Goal: Task Accomplishment & Management: Manage account settings

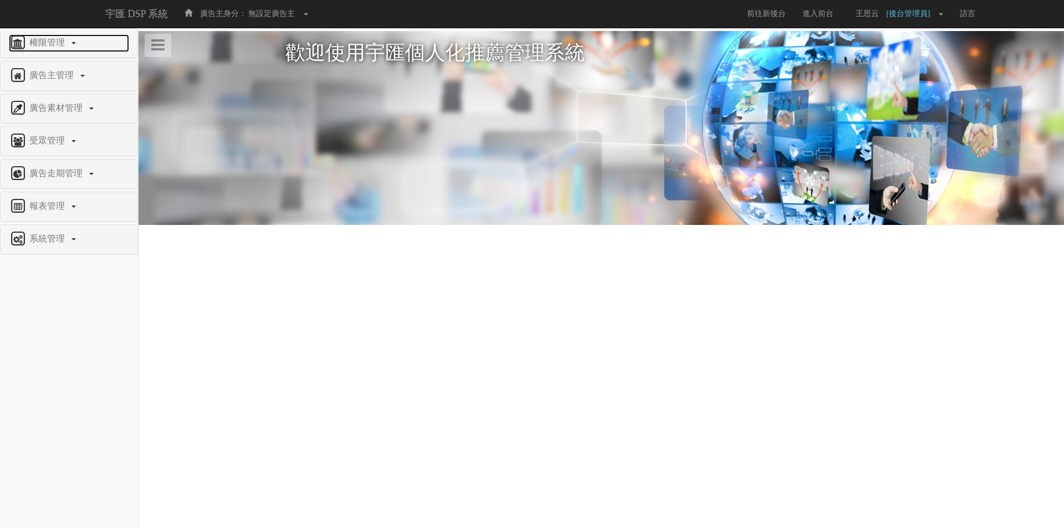
click at [42, 44] on span "權限管理" at bounding box center [49, 42] width 44 height 9
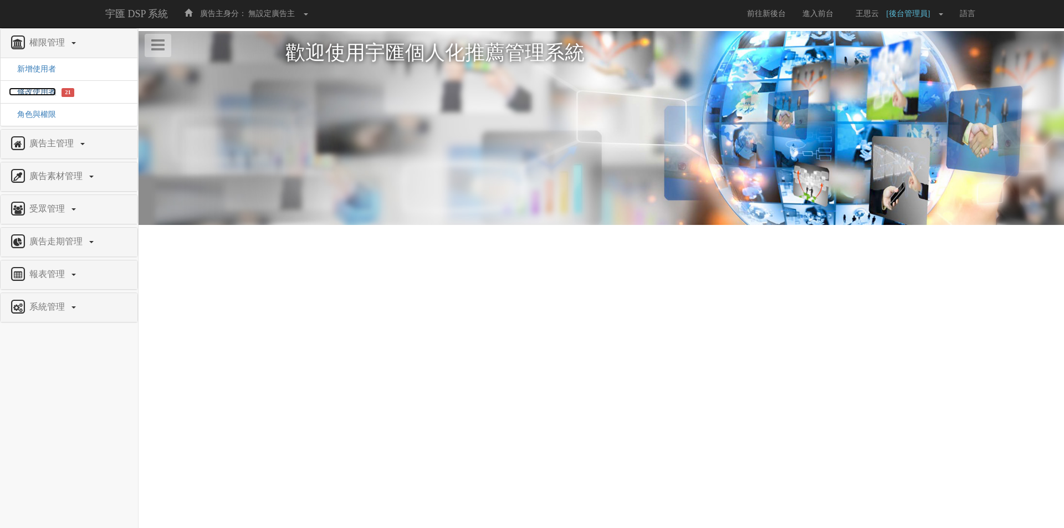
click at [48, 91] on span "修改使用者" at bounding box center [32, 92] width 47 height 8
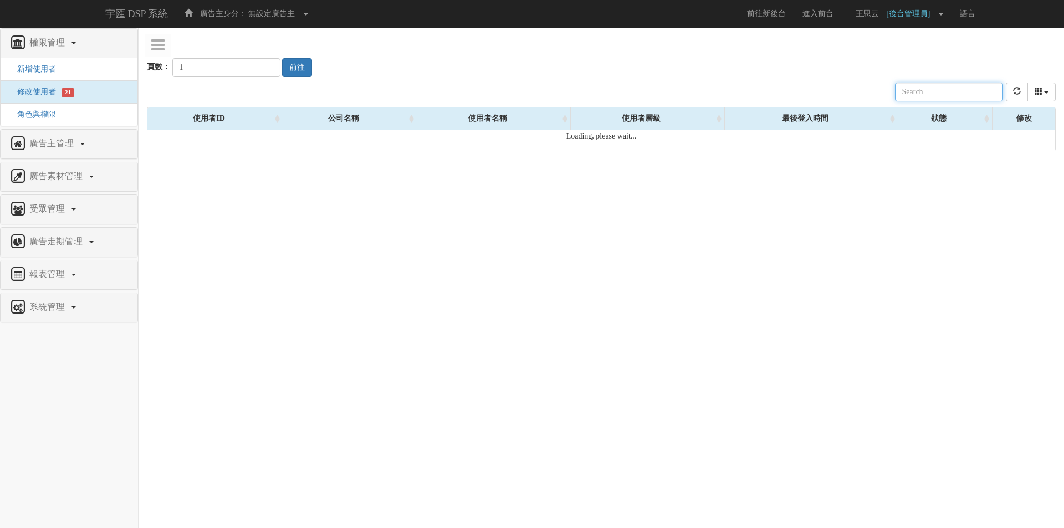
click at [930, 83] on input "text" at bounding box center [949, 92] width 108 height 19
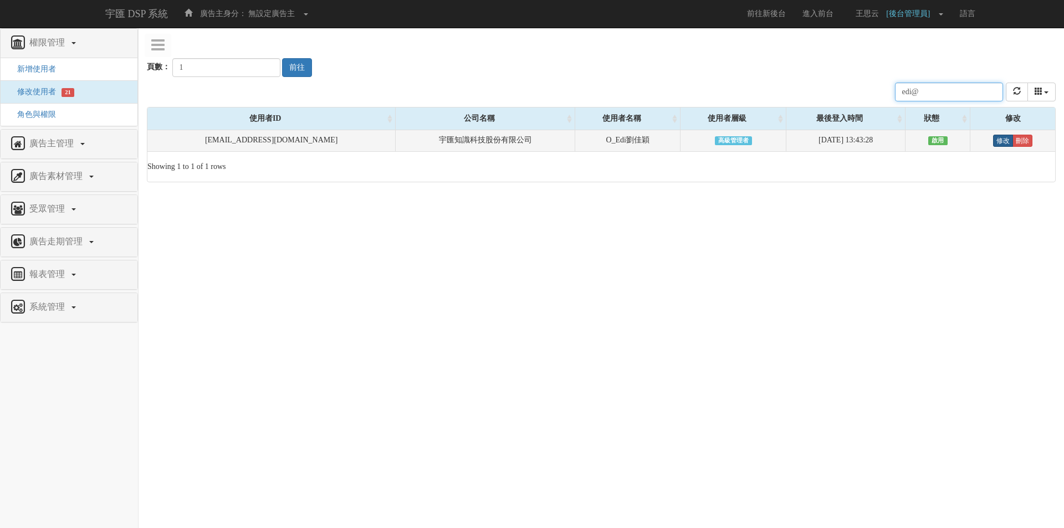
type input "edi@"
click at [999, 141] on link "修改" at bounding box center [1003, 141] width 20 height 12
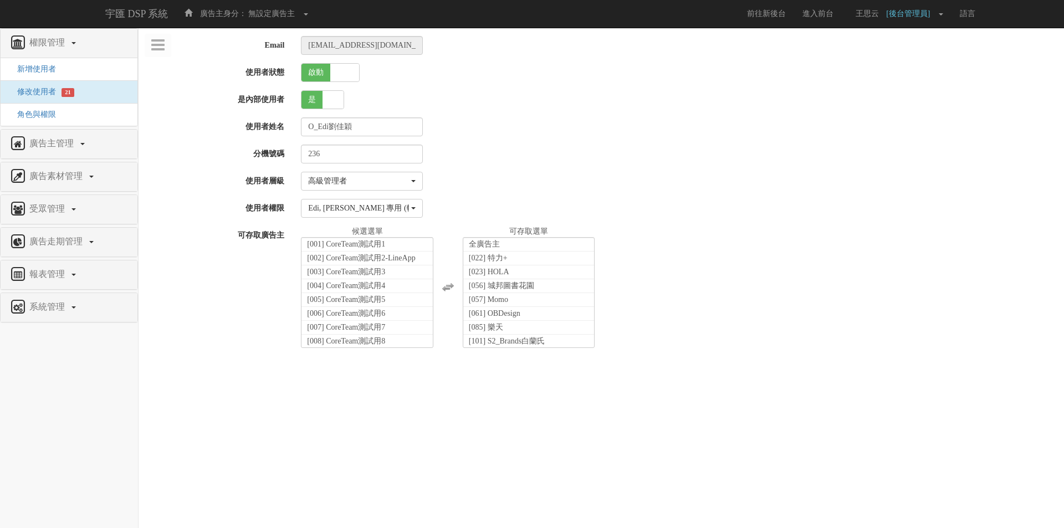
select select "SuperManager"
select select "70"
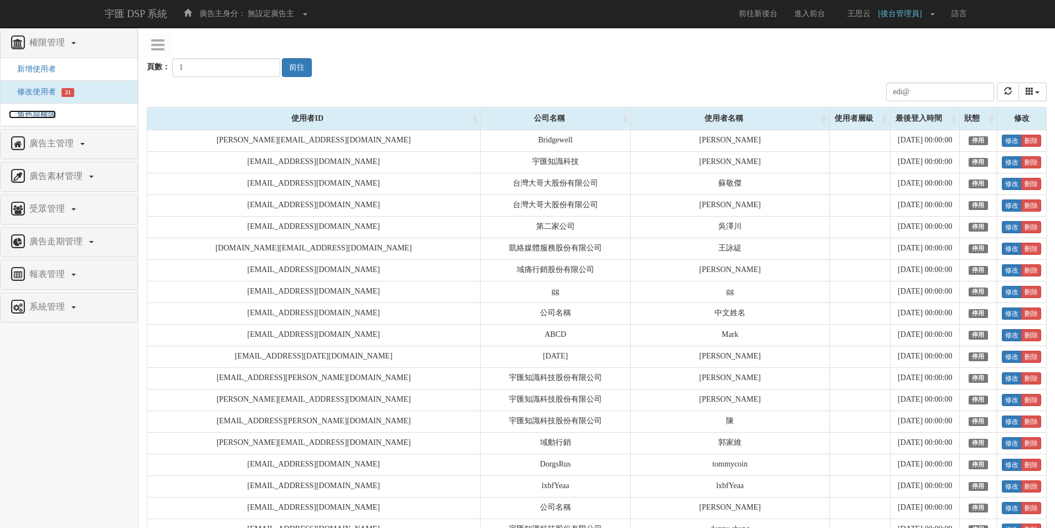
click at [30, 112] on span "角色與權限" at bounding box center [32, 114] width 47 height 8
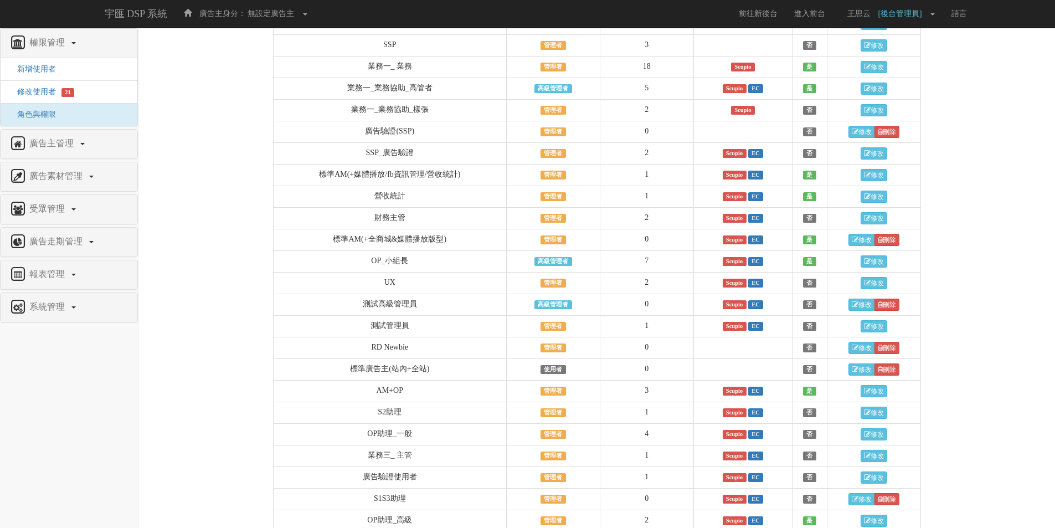
scroll to position [660, 0]
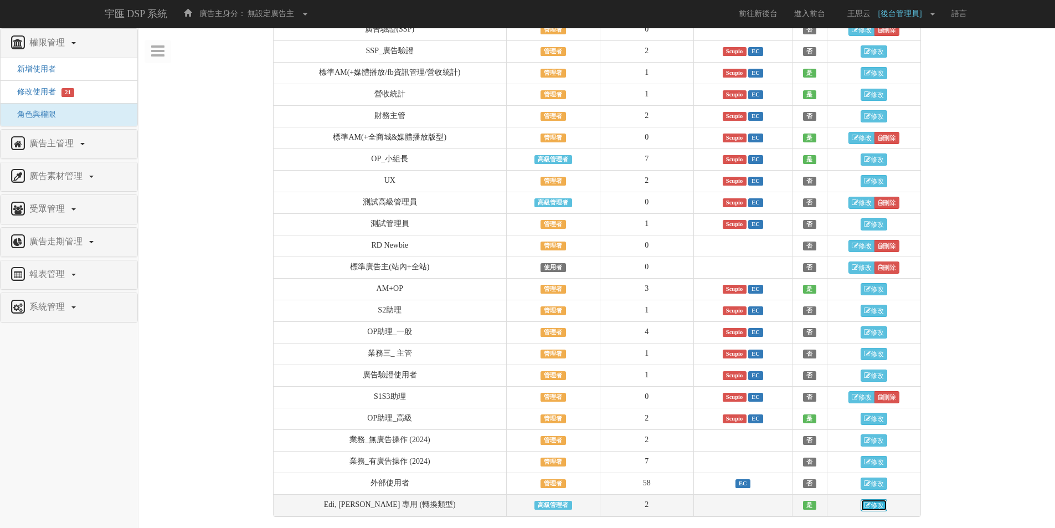
click at [861, 506] on link "修改" at bounding box center [874, 505] width 27 height 12
click at [61, 143] on span "廣告主管理" at bounding box center [53, 142] width 53 height 9
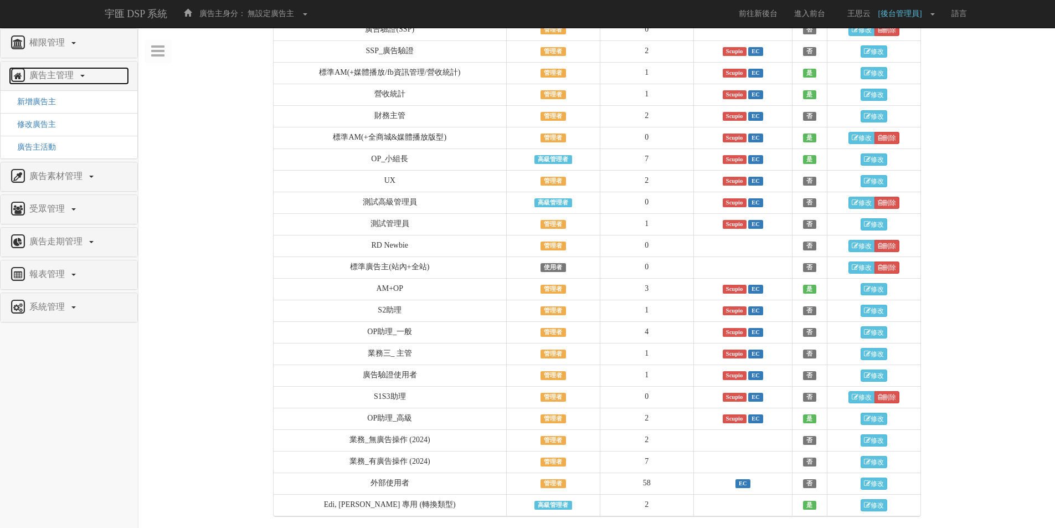
click at [47, 79] on span "廣告主管理" at bounding box center [53, 74] width 53 height 9
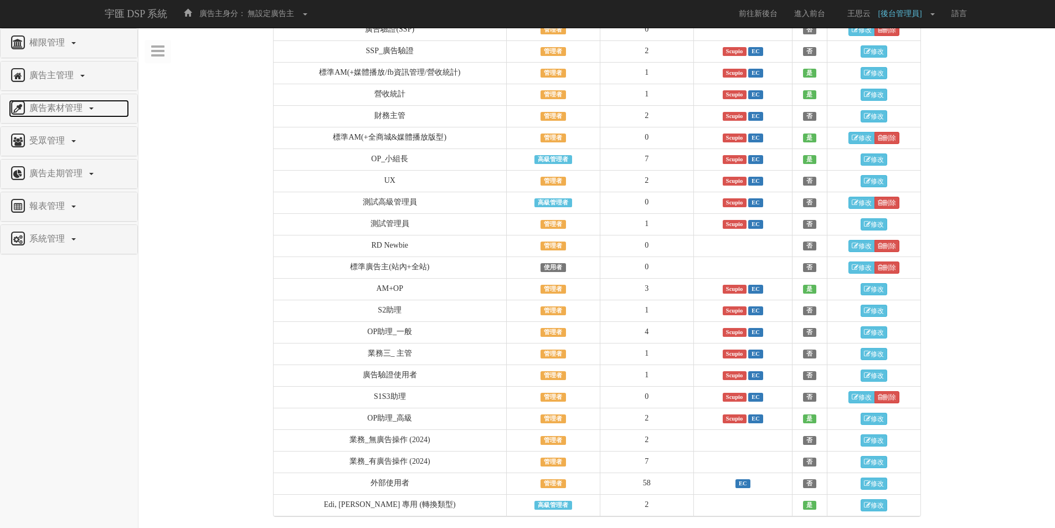
click at [60, 111] on span "廣告素材管理" at bounding box center [57, 107] width 61 height 9
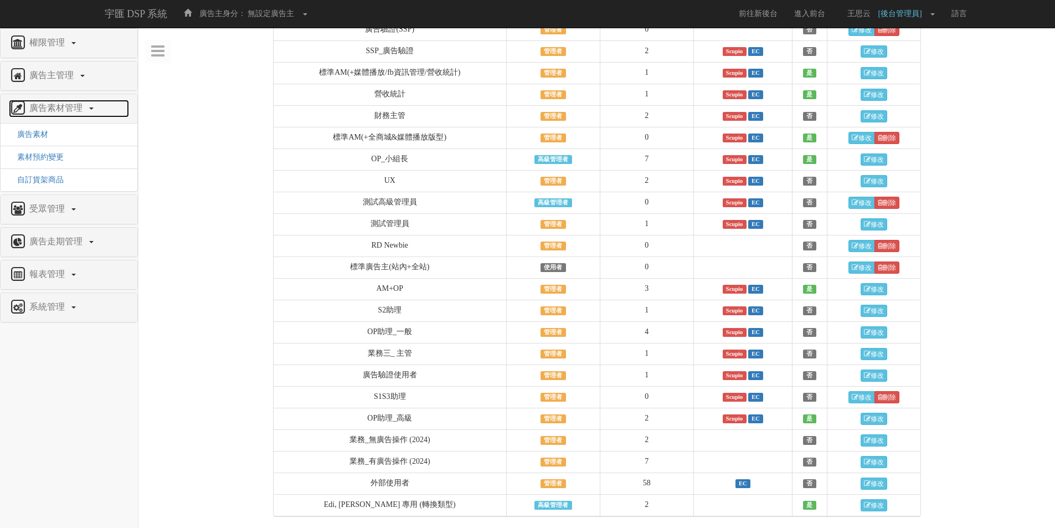
click at [60, 111] on span "廣告素材管理" at bounding box center [57, 107] width 61 height 9
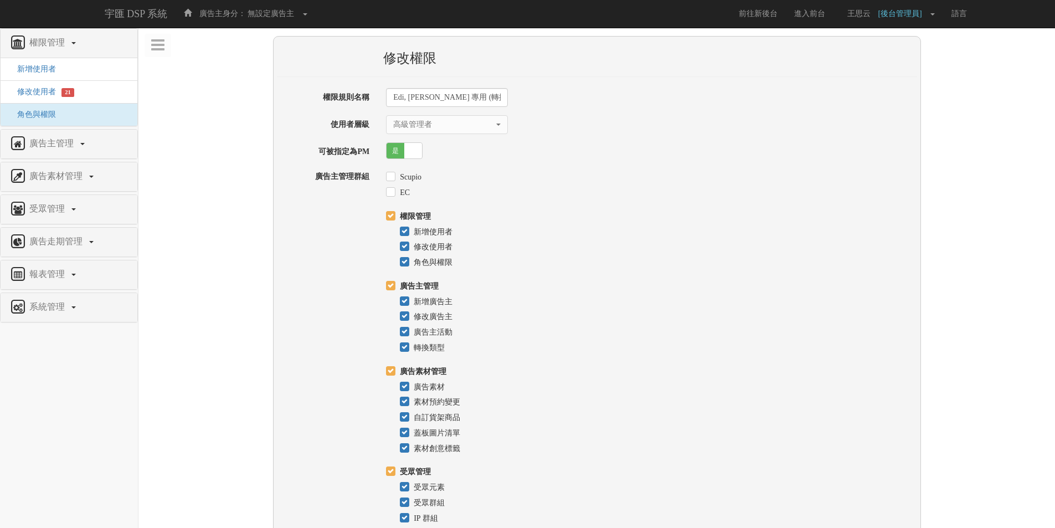
select select "SuperManager"
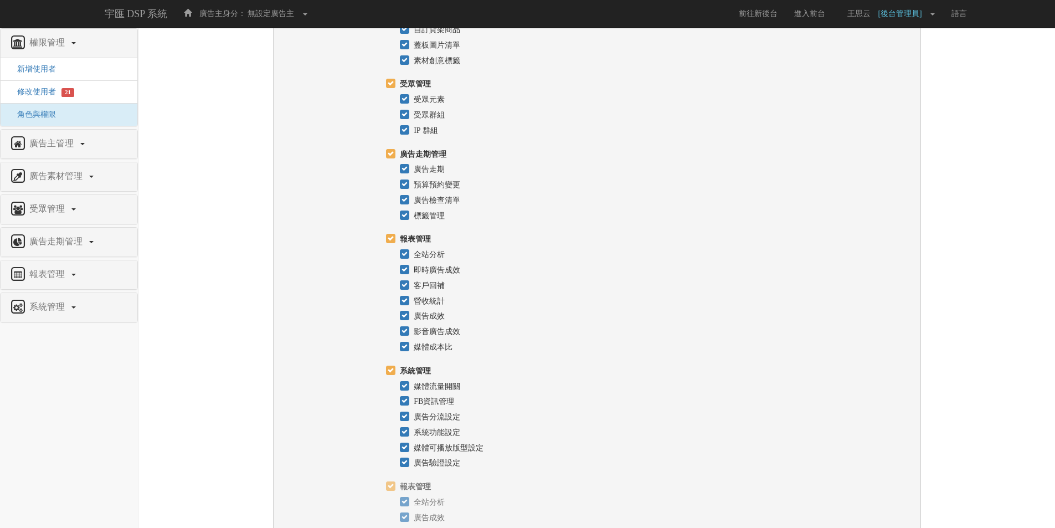
scroll to position [463, 0]
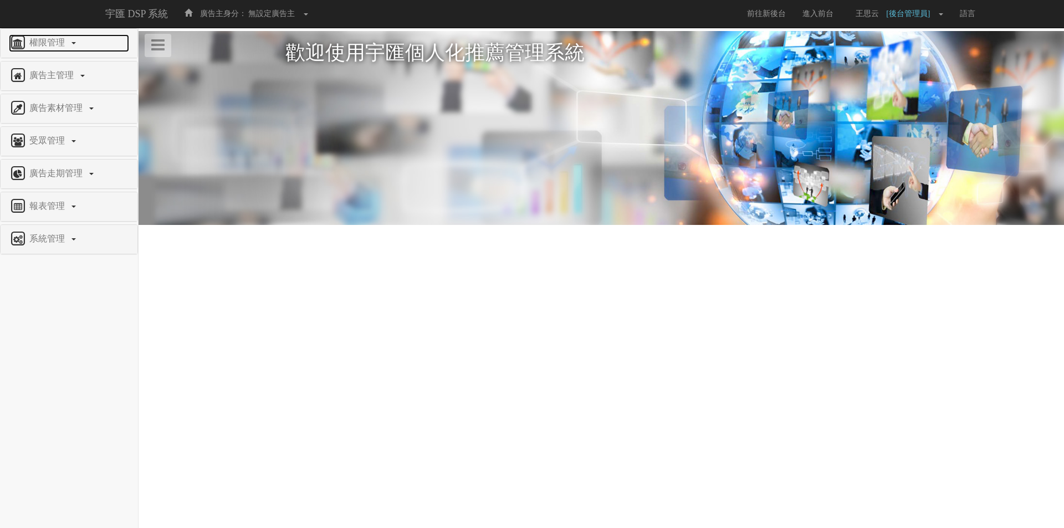
click at [57, 46] on span "權限管理" at bounding box center [49, 42] width 44 height 9
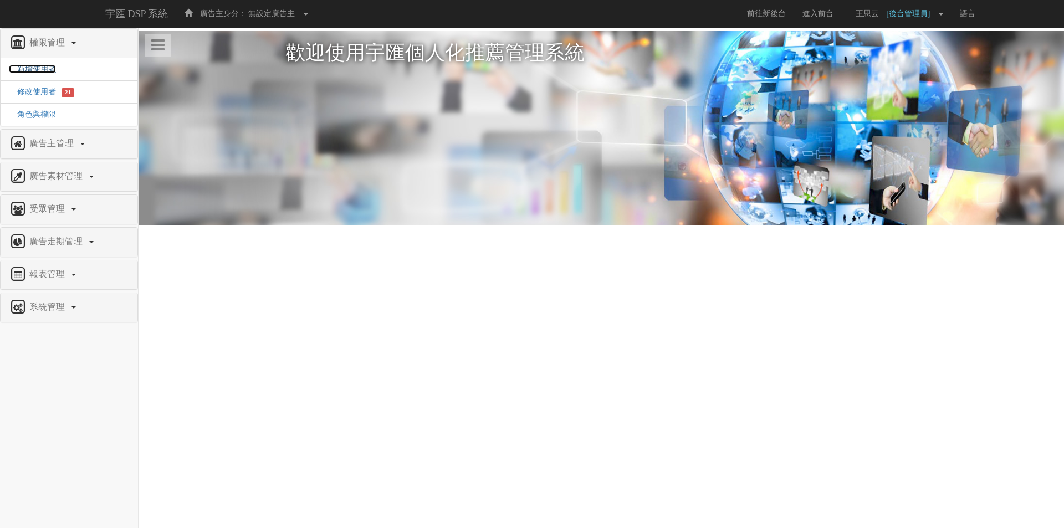
click at [53, 69] on span "新增使用者" at bounding box center [32, 69] width 47 height 8
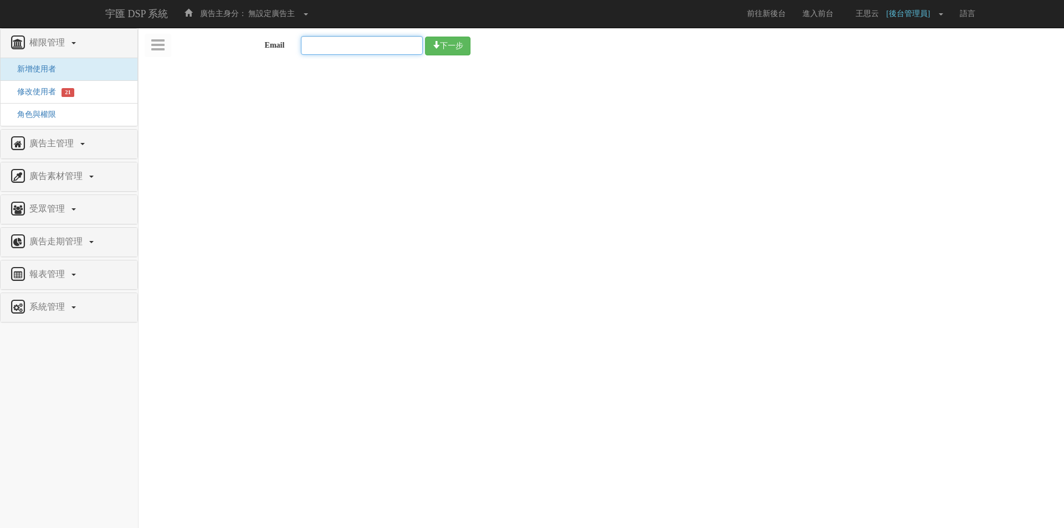
click at [384, 43] on input "Email" at bounding box center [362, 45] width 122 height 19
click at [388, 50] on input "Email" at bounding box center [362, 45] width 122 height 19
paste input "edu.user6@bridgewell.com"
type input "edu.user6@bridgewell.com"
click at [449, 49] on button "下一步" at bounding box center [447, 46] width 45 height 19
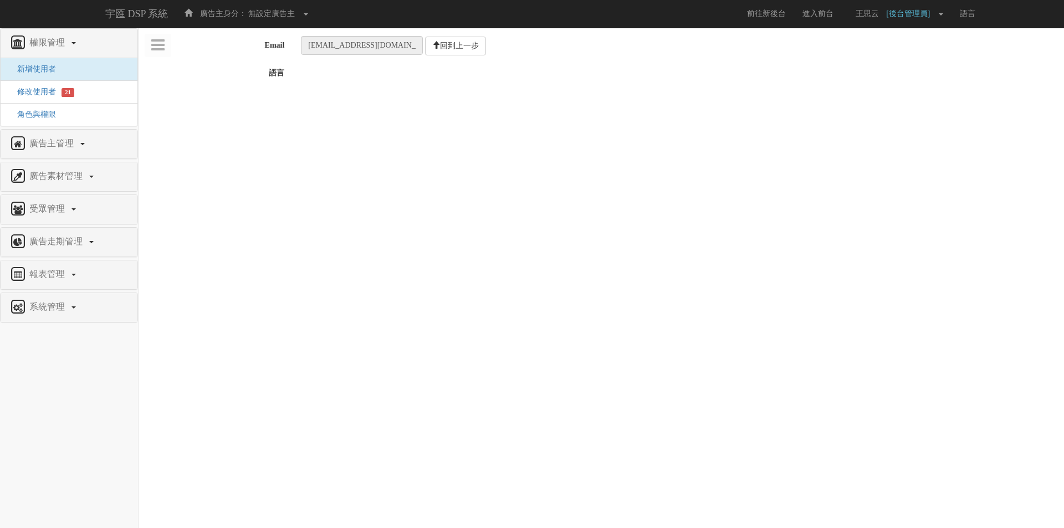
select select "User"
select select
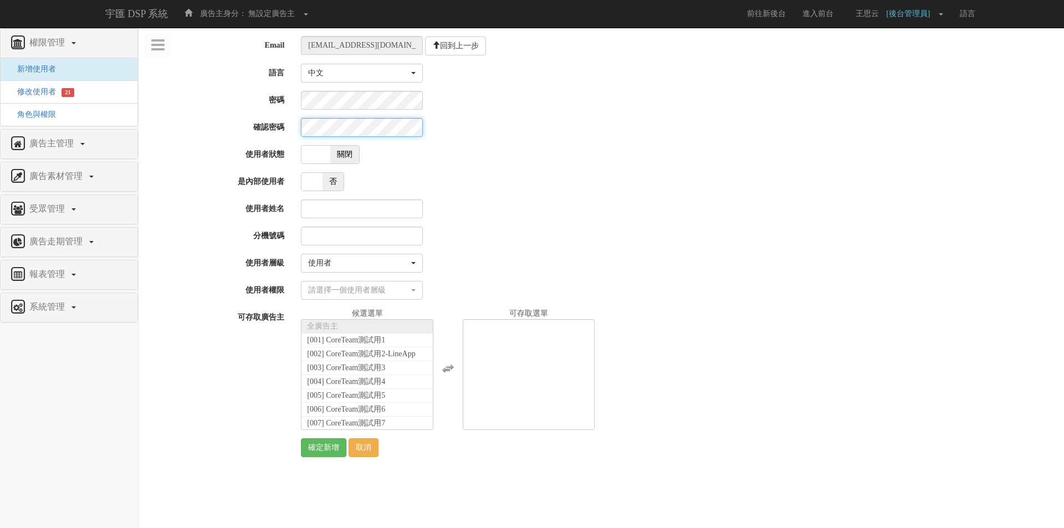
click at [326, 162] on span at bounding box center [315, 155] width 29 height 18
checkbox input "true"
click at [379, 214] on input "使用者姓名" at bounding box center [362, 208] width 122 height 19
paste input "教學用使用者 6"
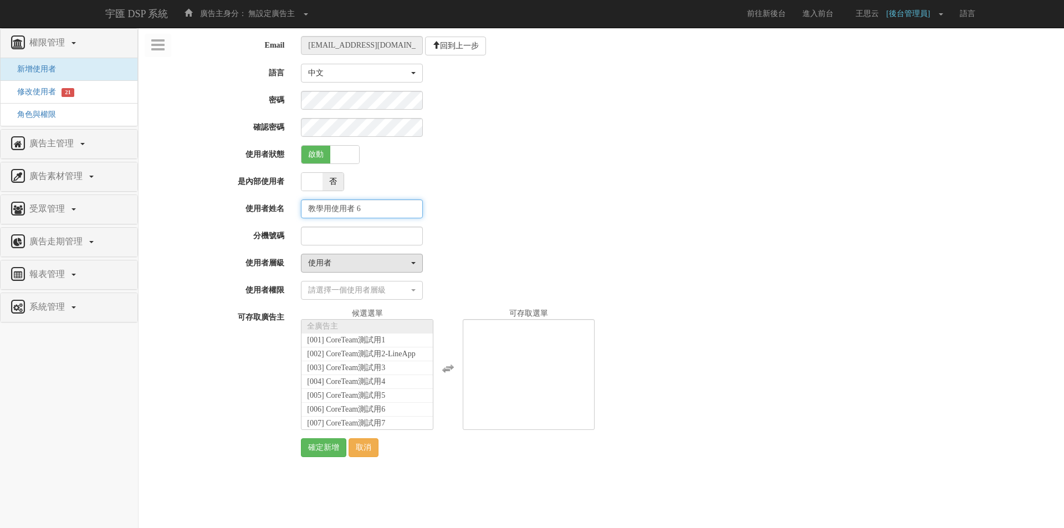
type input "教學用使用者 6"
click at [346, 264] on div "使用者" at bounding box center [358, 263] width 101 height 11
click at [348, 313] on link "管理者" at bounding box center [361, 313] width 121 height 14
select select "Manager"
click at [371, 290] on div "請選擇一個使用者層級" at bounding box center [358, 290] width 101 height 11
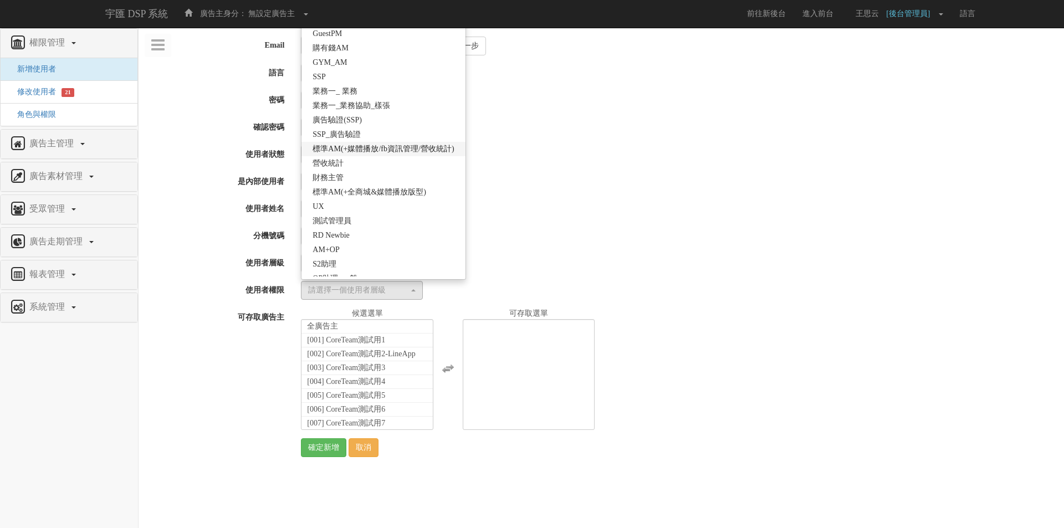
scroll to position [195, 0]
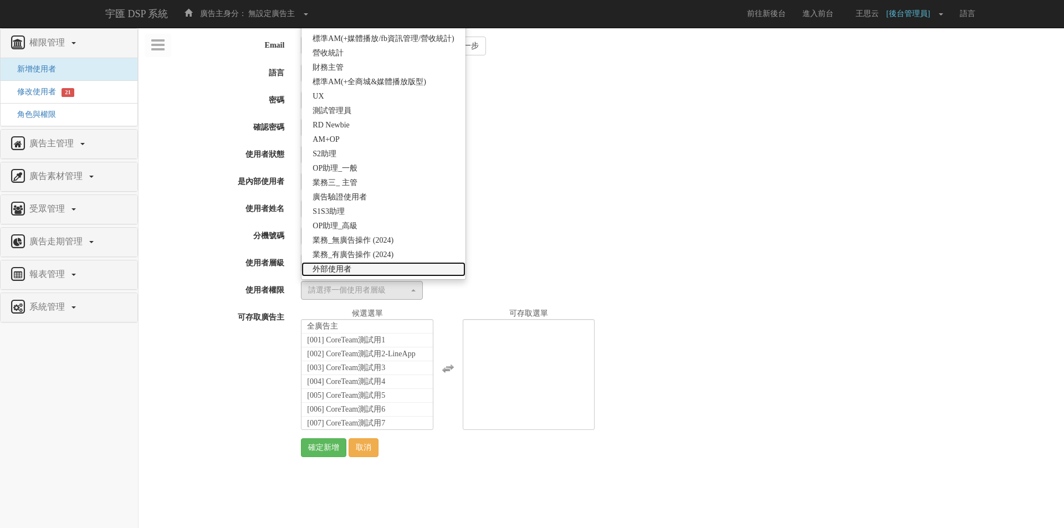
click at [345, 271] on span "外部使用者" at bounding box center [331, 269] width 39 height 11
select select "69"
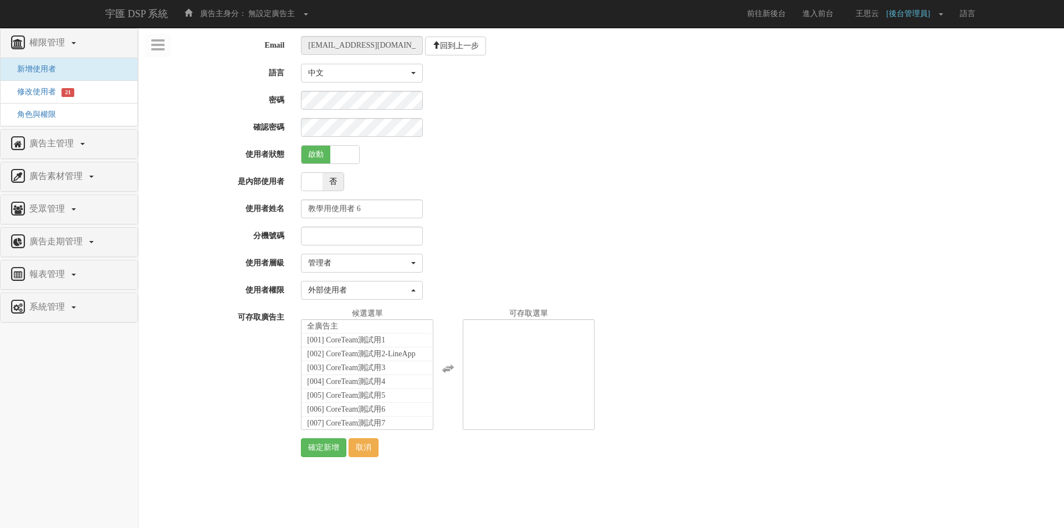
click at [476, 264] on div "請選擇一個使用者層級... 高級管理者 管理者 使用者 管理者 請選擇一個使用者層級... 高級管理者 管理者 使用者" at bounding box center [677, 263] width 771 height 19
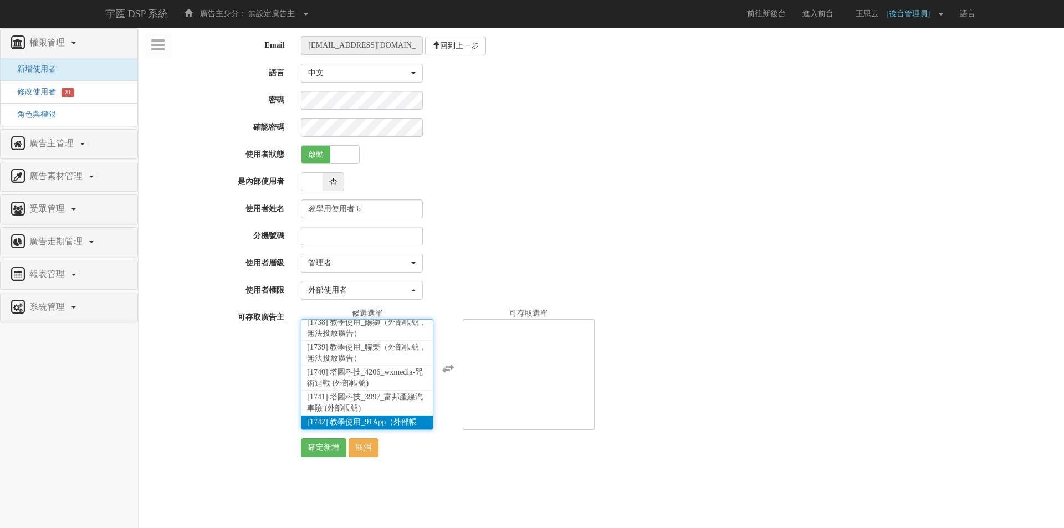
click at [386, 419] on li "[1742] 教學使用_91App（外部帳號，無法投放廣告）" at bounding box center [366, 427] width 131 height 25
select select "1742"
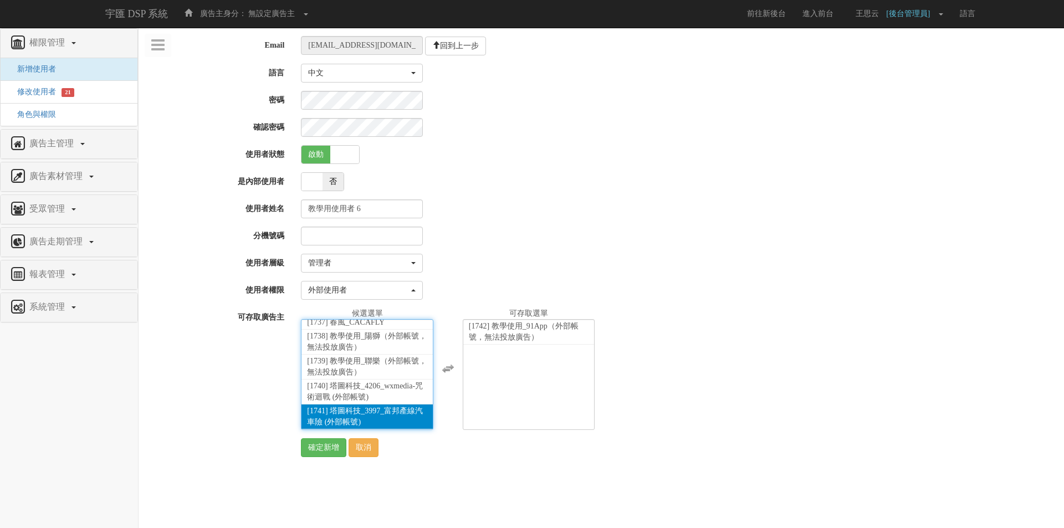
scroll to position [19145, 0]
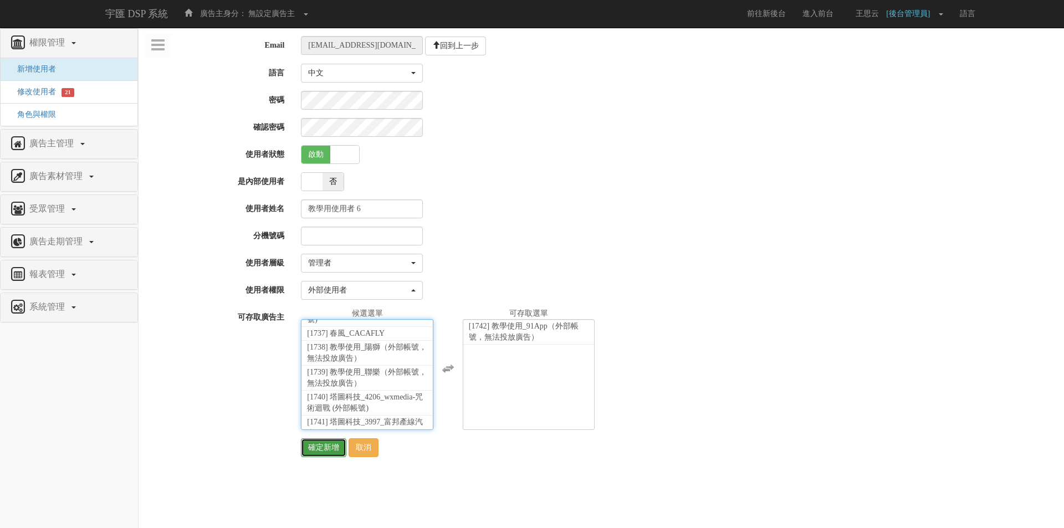
click at [316, 447] on input "確定新增" at bounding box center [323, 447] width 45 height 19
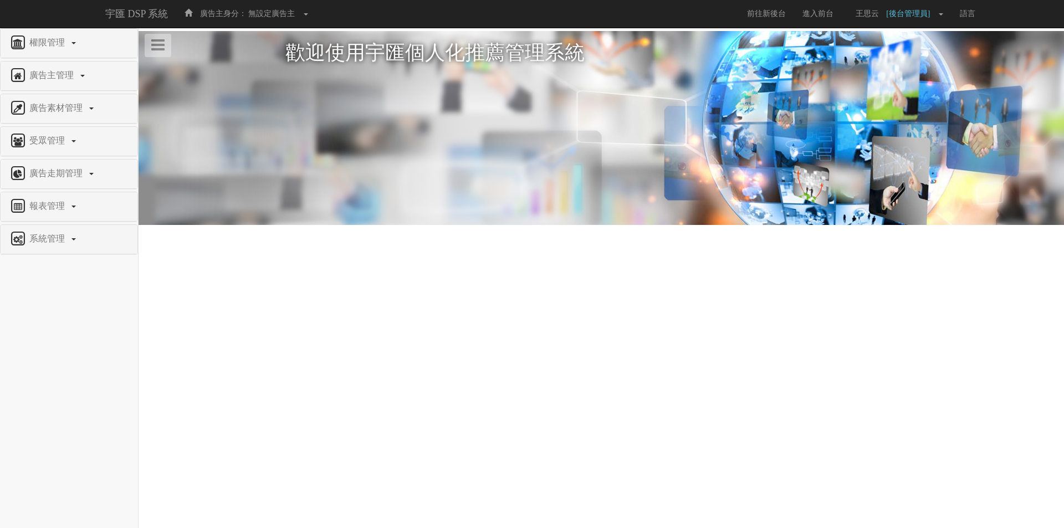
click at [57, 55] on div "權限管理" at bounding box center [69, 43] width 137 height 29
click at [56, 75] on span "廣告主管理" at bounding box center [53, 74] width 53 height 9
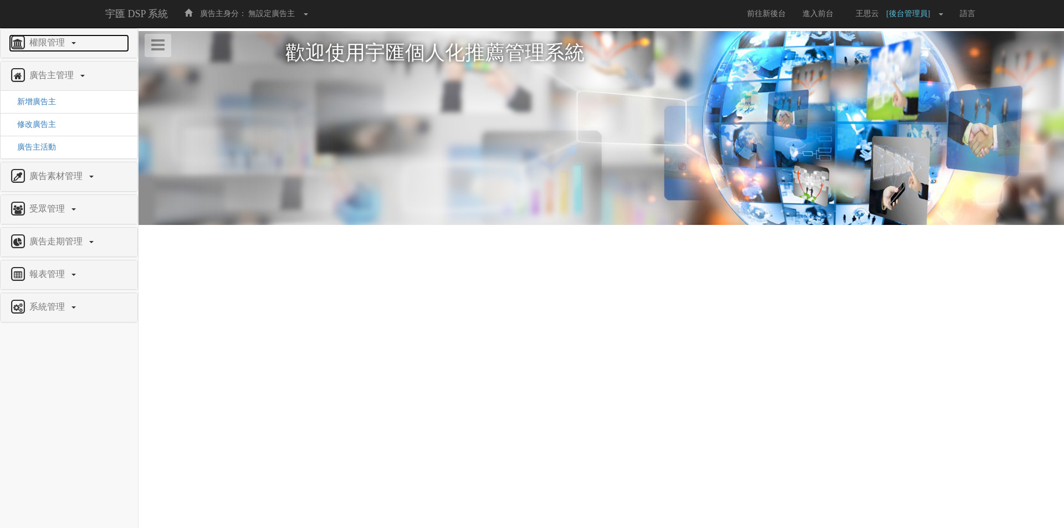
click at [55, 50] on link "權限管理" at bounding box center [69, 43] width 120 height 18
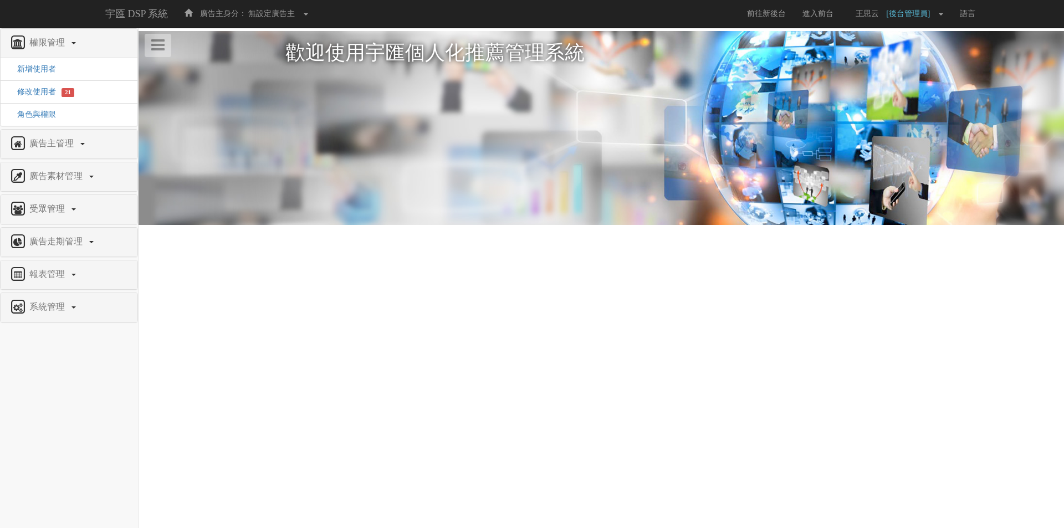
click at [55, 155] on div "廣告主管理" at bounding box center [69, 144] width 137 height 29
click at [63, 141] on span "廣告主管理" at bounding box center [53, 142] width 53 height 9
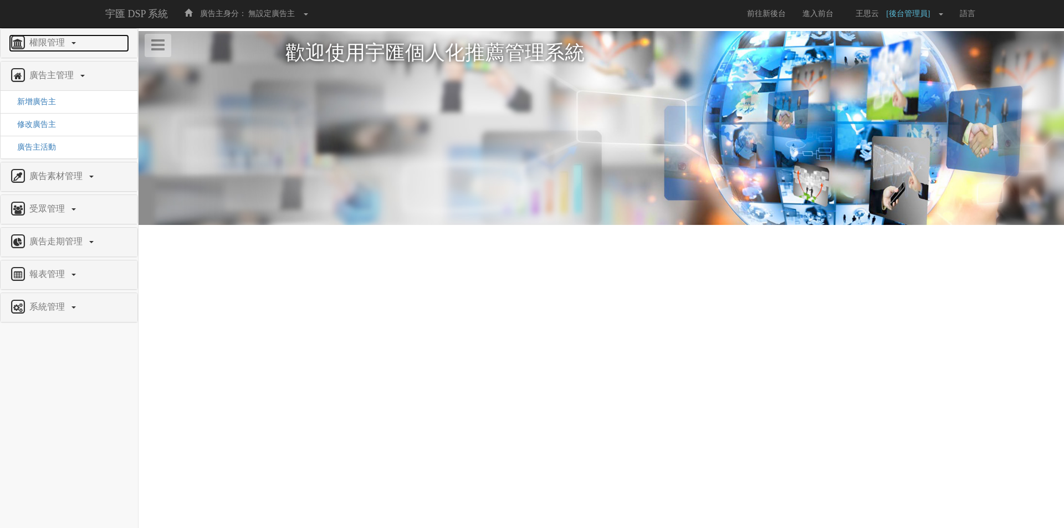
click at [42, 38] on span "權限管理" at bounding box center [49, 42] width 44 height 9
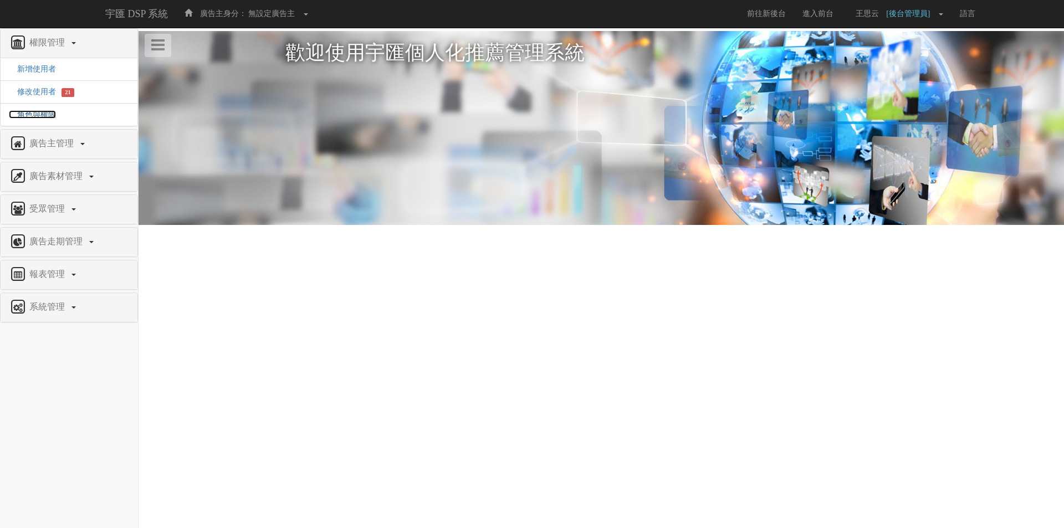
click at [29, 116] on span "角色與權限" at bounding box center [32, 114] width 47 height 8
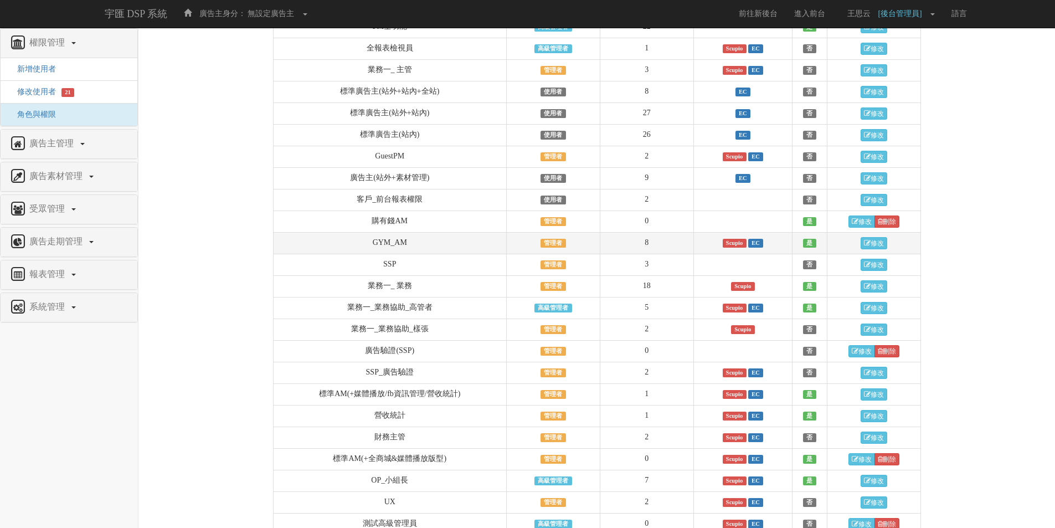
scroll to position [660, 0]
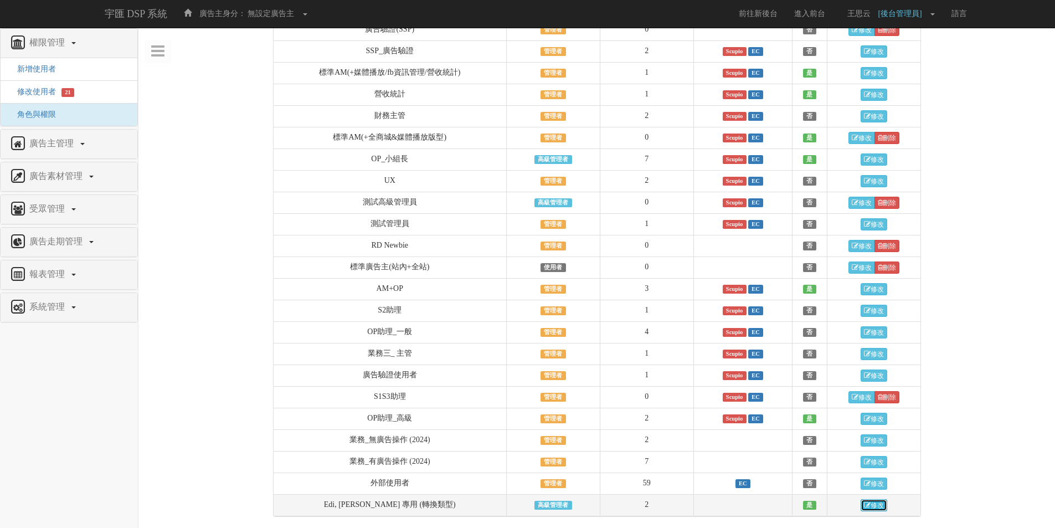
click at [873, 507] on link "修改" at bounding box center [874, 505] width 27 height 12
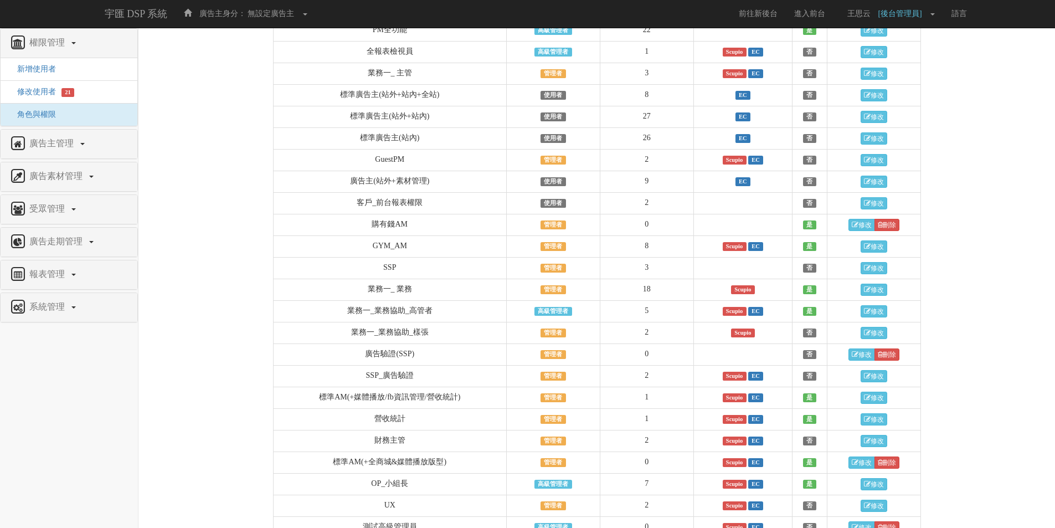
scroll to position [327, 0]
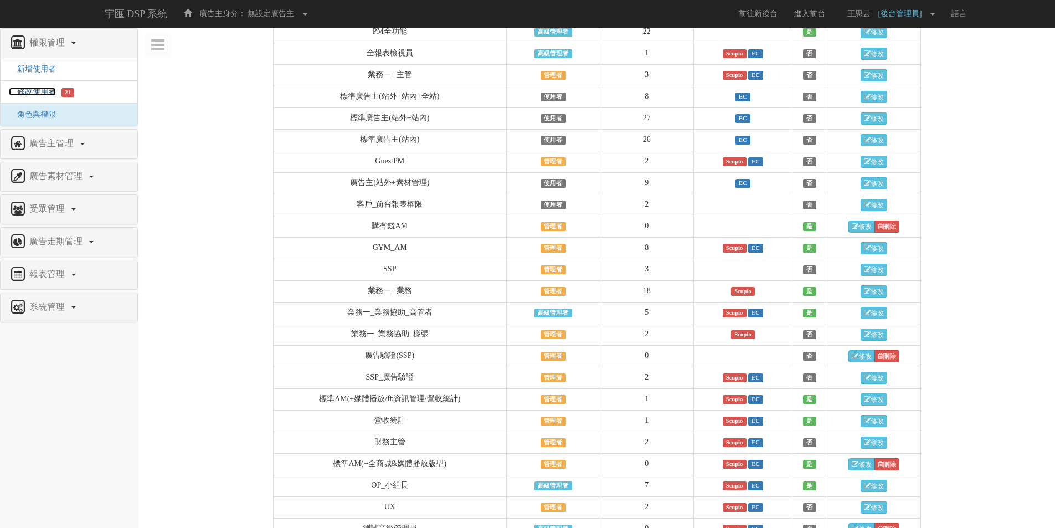
click at [21, 95] on span "修改使用者" at bounding box center [32, 92] width 47 height 8
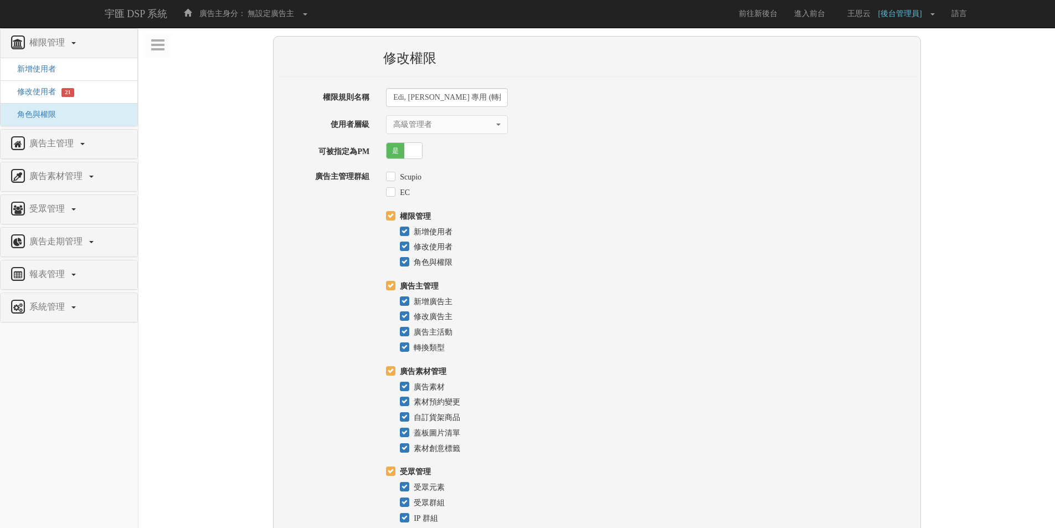
select select "SuperManager"
click at [453, 118] on button "高級管理者" at bounding box center [447, 124] width 122 height 19
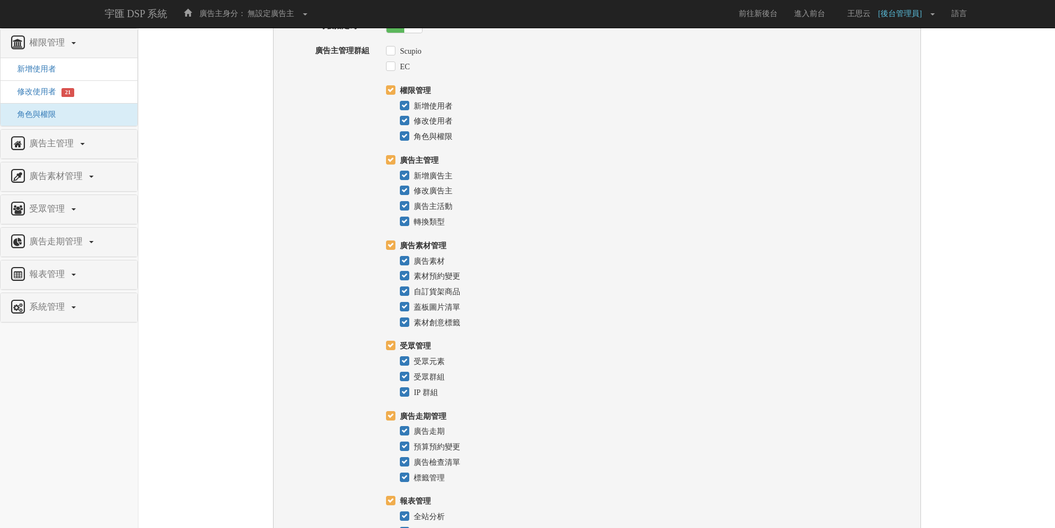
scroll to position [20, 0]
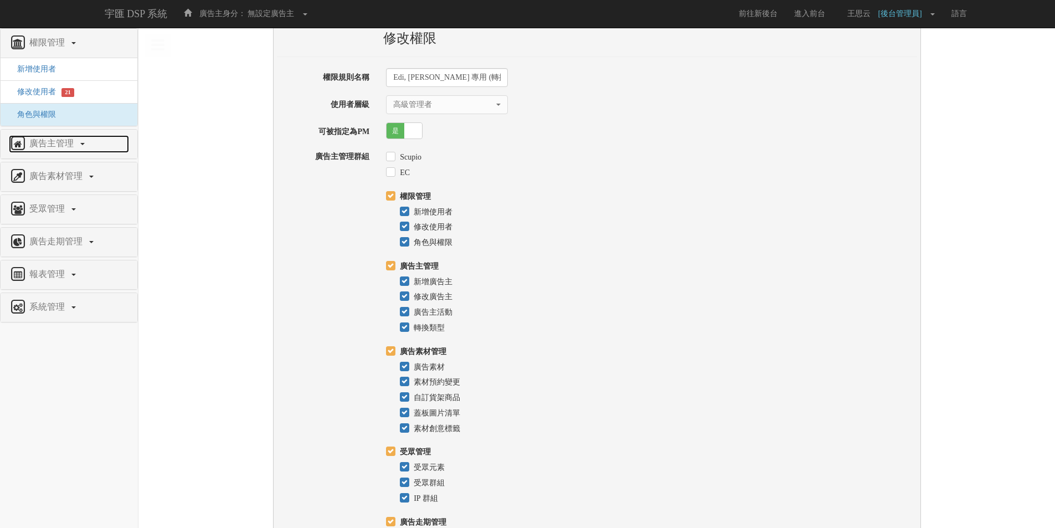
click at [39, 146] on span "廣告主管理" at bounding box center [53, 142] width 53 height 9
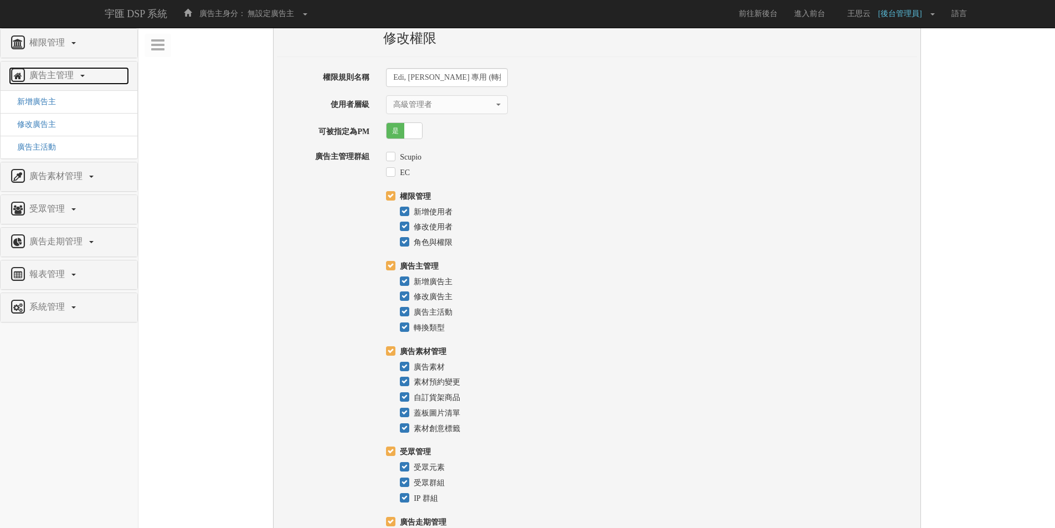
click at [68, 70] on span "廣告主管理" at bounding box center [53, 74] width 53 height 9
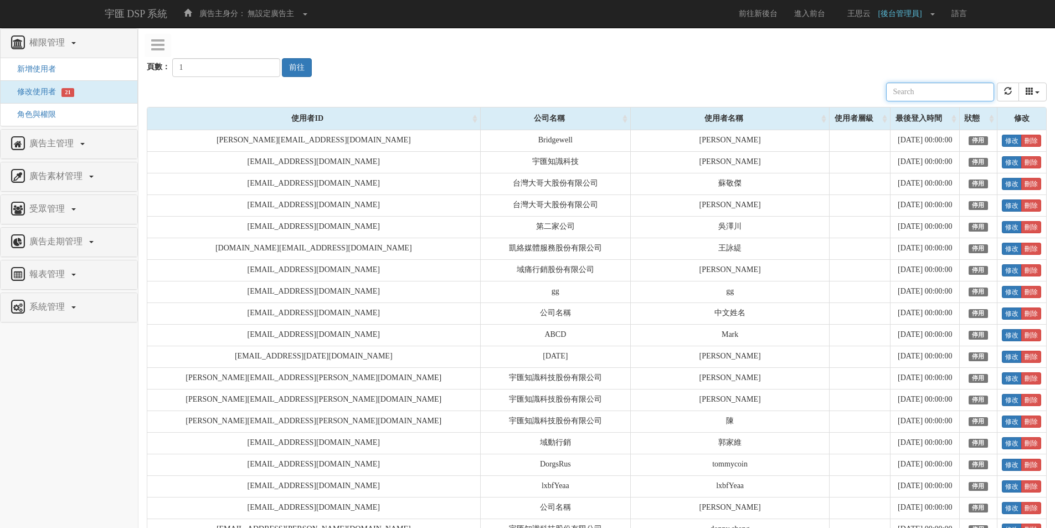
click at [936, 85] on input "text" at bounding box center [940, 92] width 108 height 19
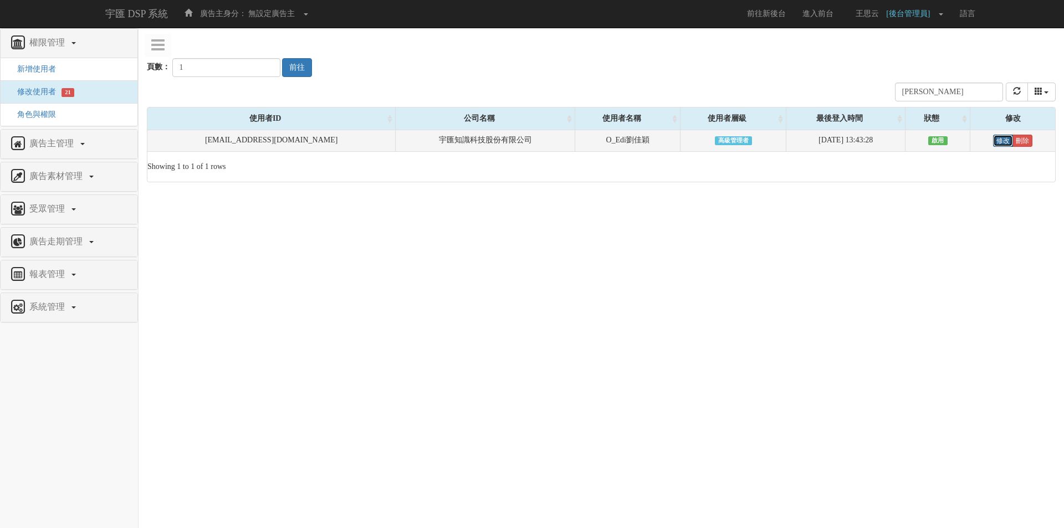
click at [999, 139] on link "修改" at bounding box center [1003, 141] width 20 height 12
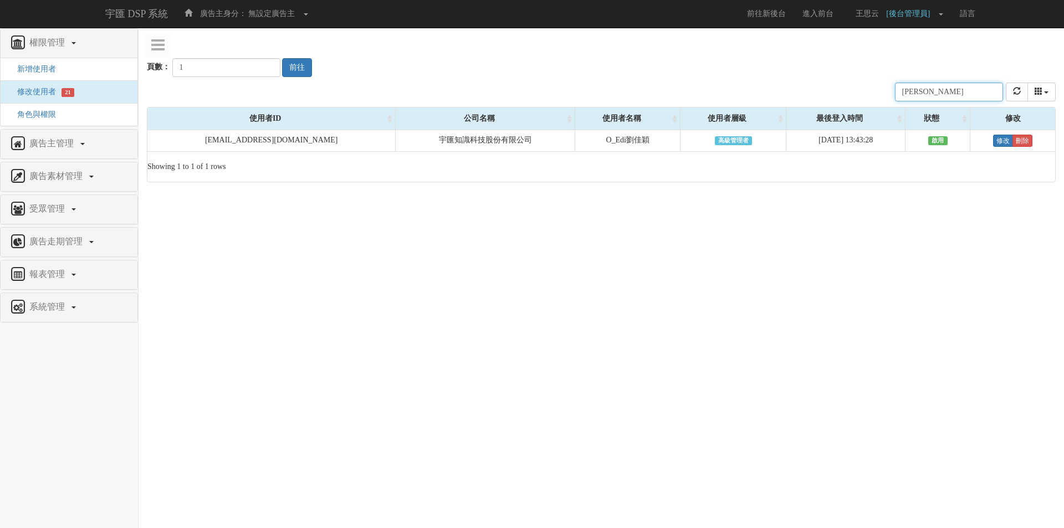
click at [946, 90] on input "劉佳穎" at bounding box center [949, 92] width 108 height 19
click at [947, 90] on input "劉佳穎" at bounding box center [949, 92] width 108 height 19
drag, startPoint x: 961, startPoint y: 85, endPoint x: 889, endPoint y: 102, distance: 74.0
click at [889, 102] on div "公司名稱 使用者名稱 聯絡電話 角色 使用者層級 廣告主 註冊時間 最後登入時間 近一個月登入次數 狀態 edi@" at bounding box center [601, 92] width 908 height 30
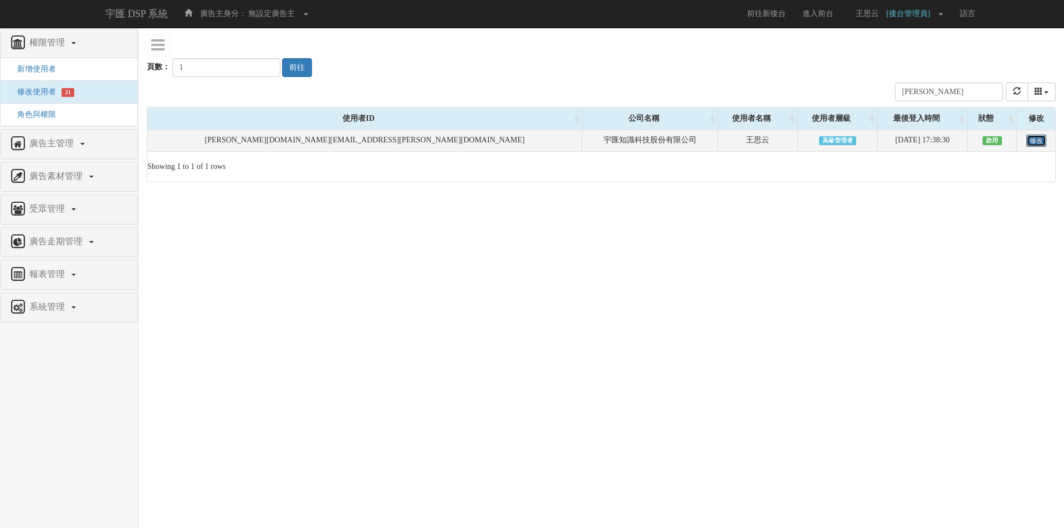
click at [1029, 143] on link "修改" at bounding box center [1036, 141] width 20 height 12
click at [939, 13] on span at bounding box center [940, 14] width 4 height 2
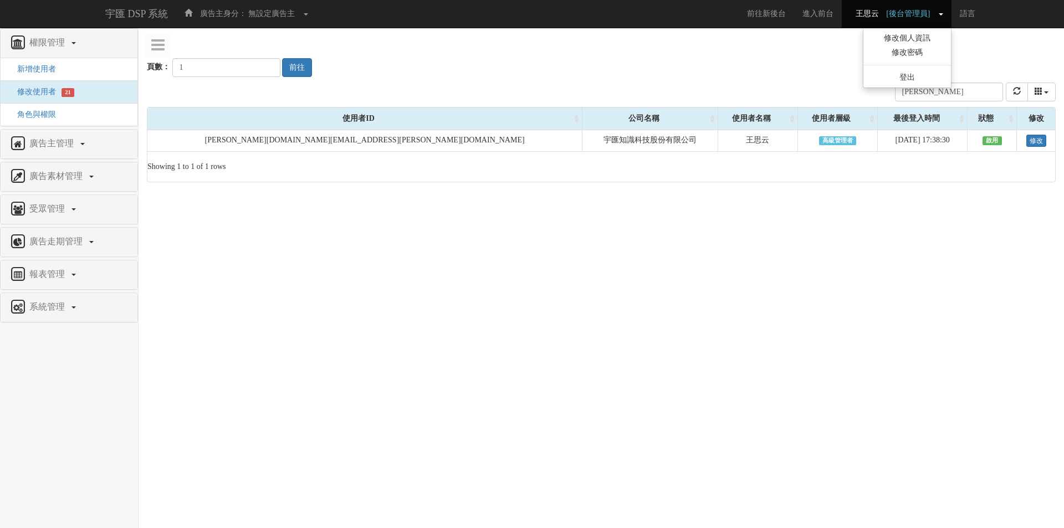
click at [939, 13] on span at bounding box center [940, 14] width 4 height 2
click at [951, 93] on input "emily" at bounding box center [949, 92] width 108 height 19
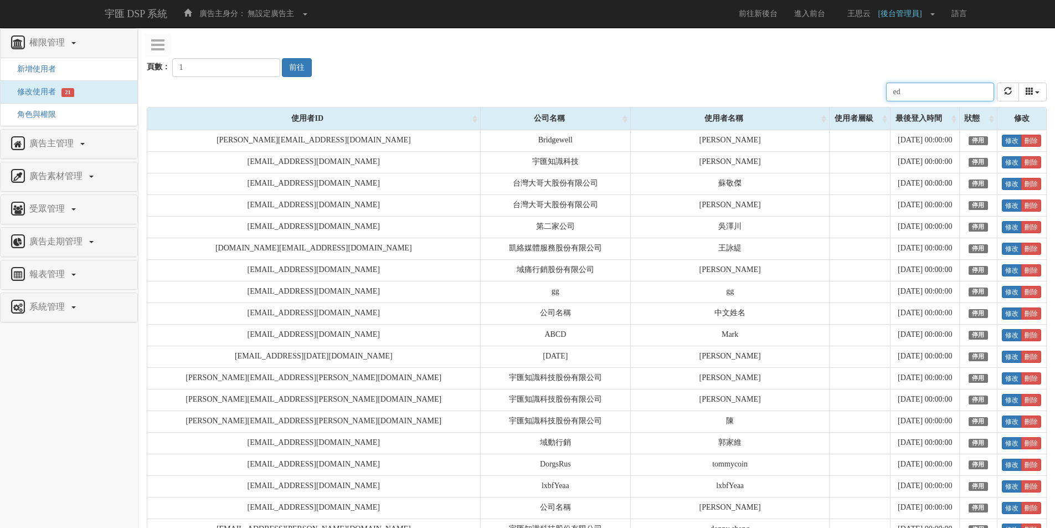
type input "edi"
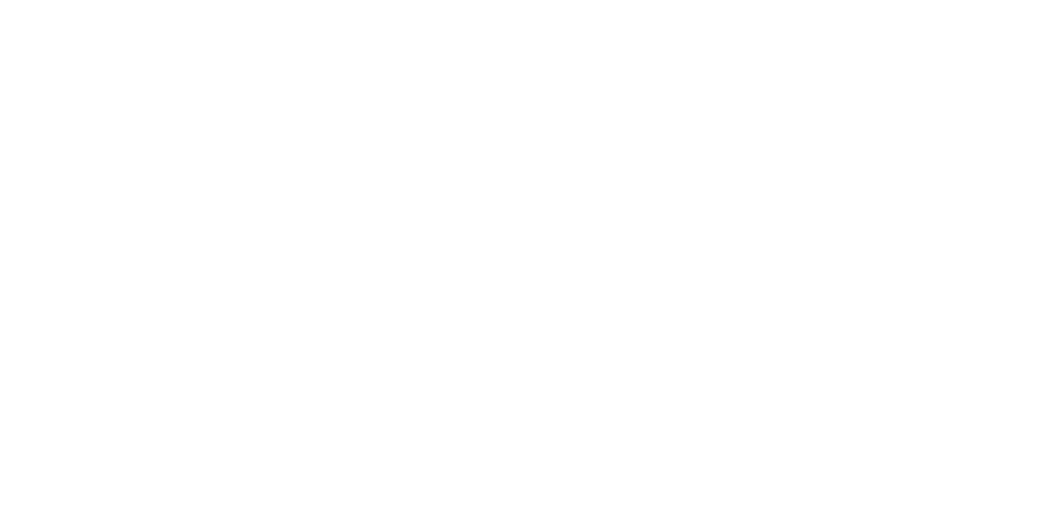
select select "SuperManager"
select select "70"
select select "SuperManager"
select select "23"
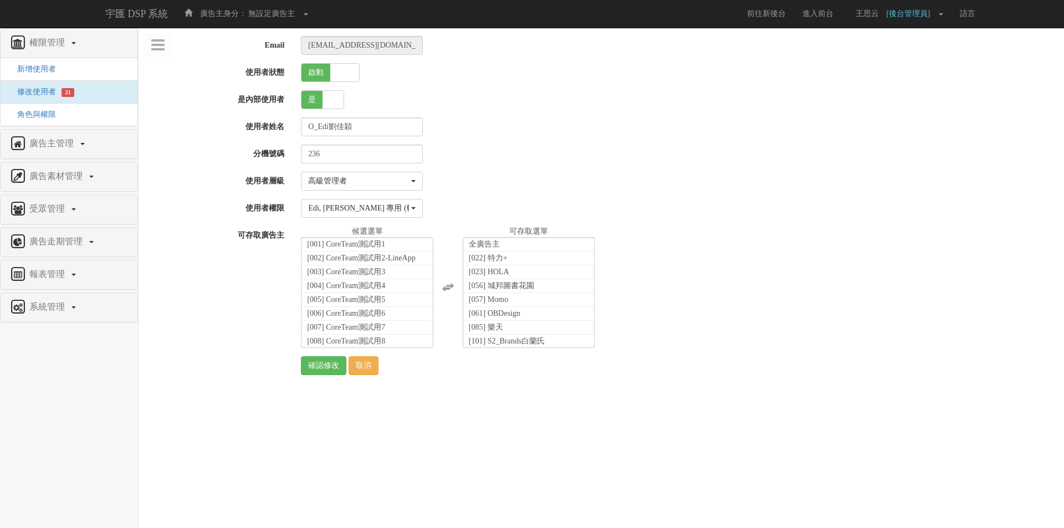
select select "SuperManager"
select select "70"
click at [369, 205] on div "Edi, Liz 專用 (轉換類型)" at bounding box center [358, 208] width 101 height 11
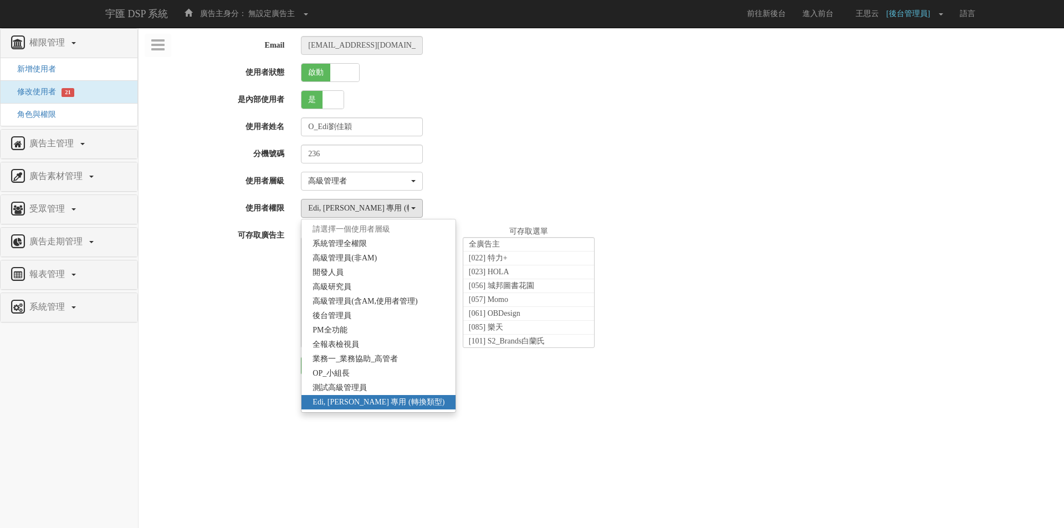
click at [456, 394] on html "宇匯 DSP 系統 廣告主身分： 無設定廣告主 無設定廣告主 [001] CoreTeam測試用1 [002] CoreTeam測試用2-LineApp [0…" at bounding box center [532, 197] width 1064 height 394
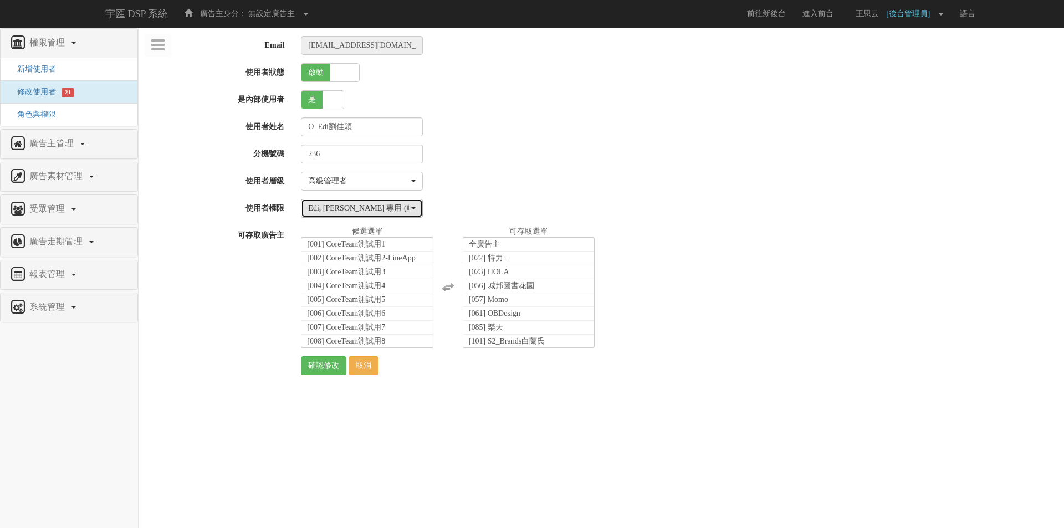
click at [396, 207] on div "Edi, Liz 專用 (轉換類型)" at bounding box center [358, 208] width 101 height 11
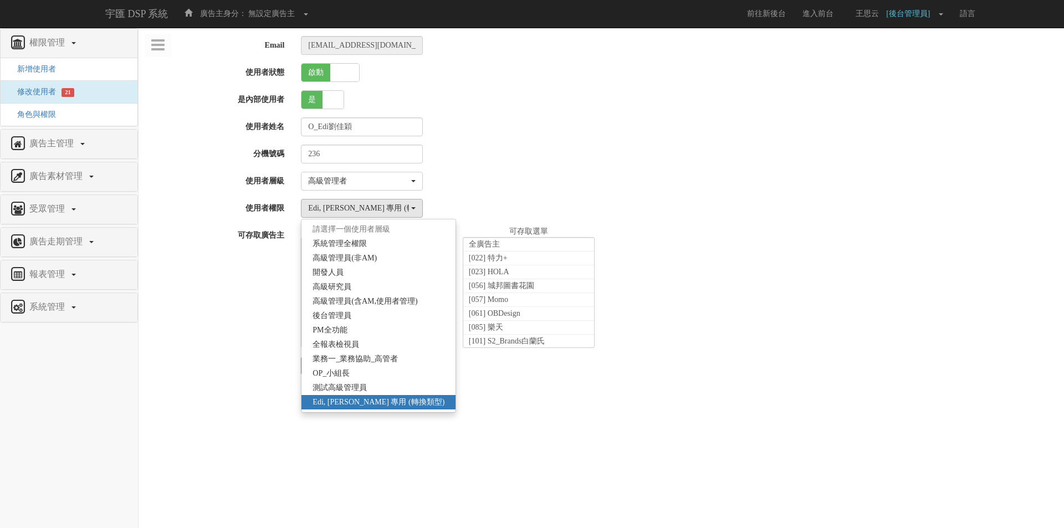
click at [231, 315] on div "可存取廣告主 全廣告主 [001] CoreTeam測試用1 [002] CoreTeam測試用2-LineApp [003] CoreTeam測試用3 [0…" at bounding box center [600, 287] width 925 height 122
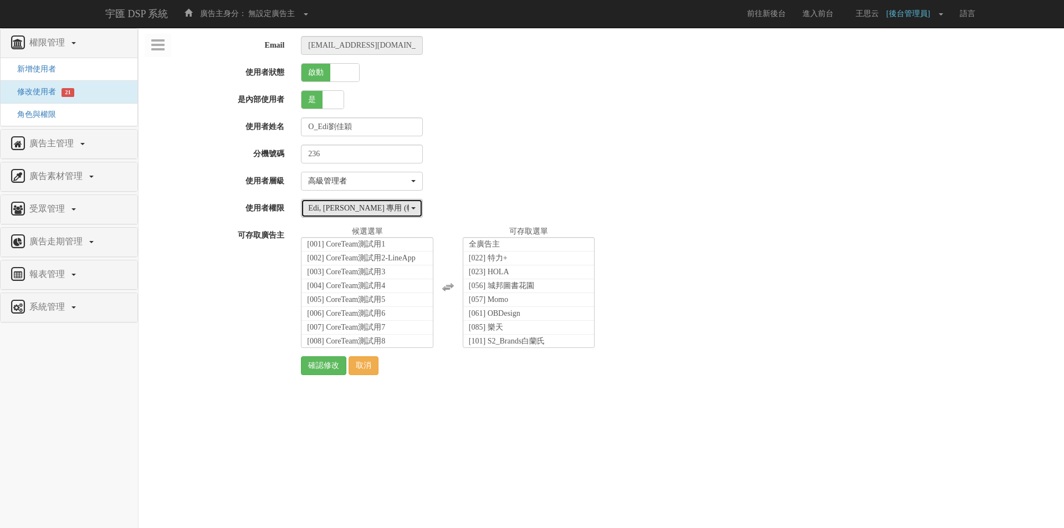
click at [335, 213] on div "Edi, Liz 專用 (轉換類型)" at bounding box center [358, 208] width 101 height 11
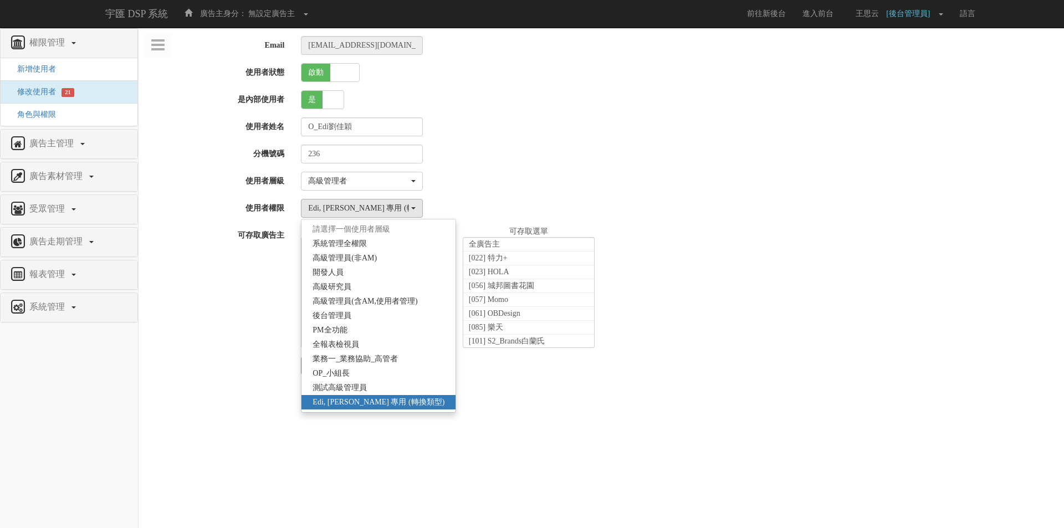
click at [217, 284] on div "可存取廣告主 全廣告主 [001] CoreTeam測試用1 [002] CoreTeam測試用2-LineApp [003] CoreTeam測試用3 [0…" at bounding box center [600, 287] width 925 height 122
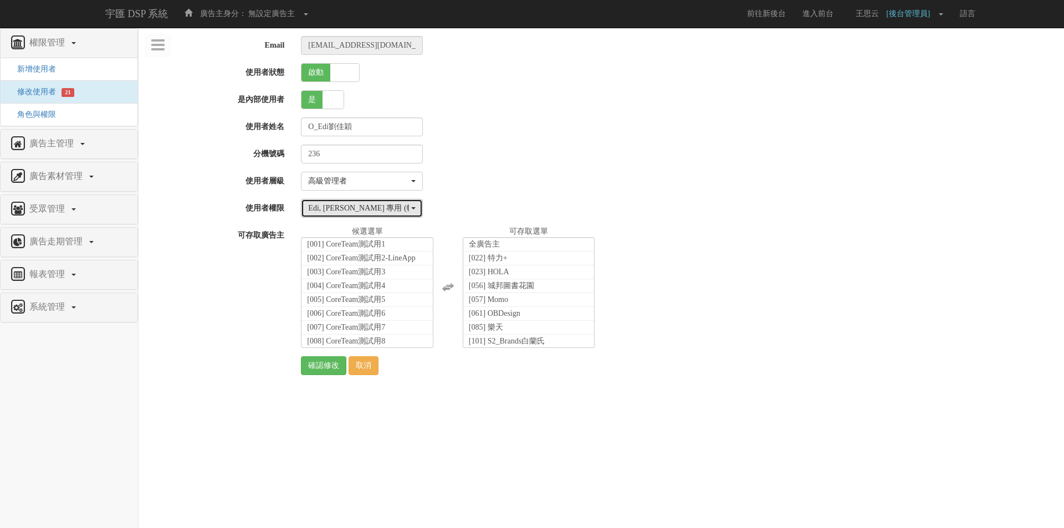
click at [340, 208] on div "Edi, [PERSON_NAME] 專用 (轉換類型)" at bounding box center [358, 208] width 101 height 11
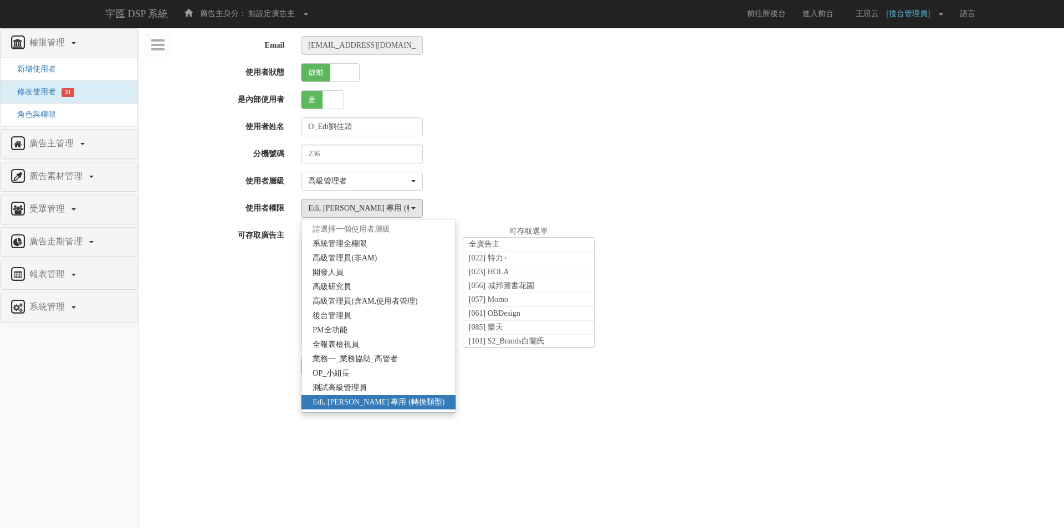
click at [257, 310] on div "可存取廣告主 全廣告主 [001] CoreTeam測試用1 [002] CoreTeam測試用2-LineApp [003] CoreTeam測試用3 [0…" at bounding box center [600, 287] width 925 height 122
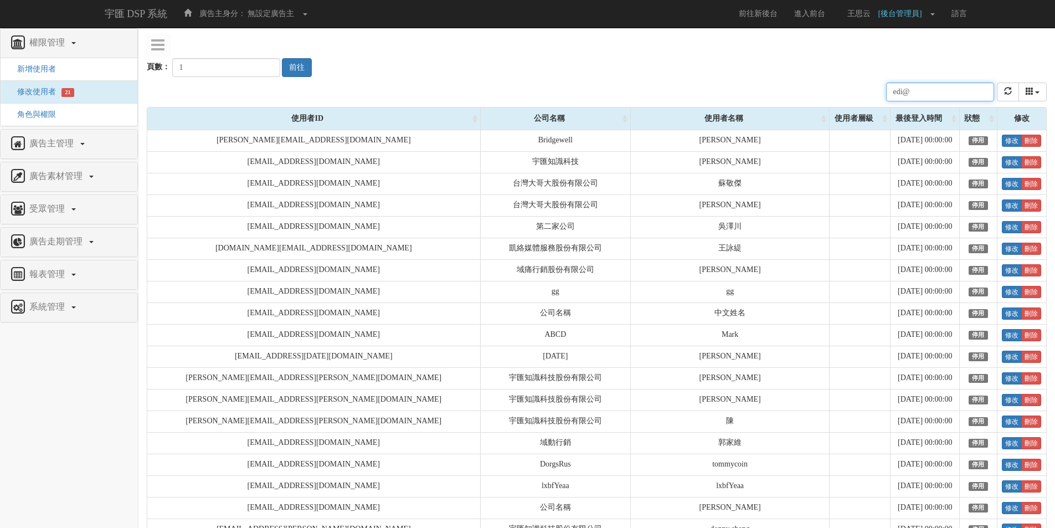
click at [952, 91] on input "edi@" at bounding box center [940, 92] width 108 height 19
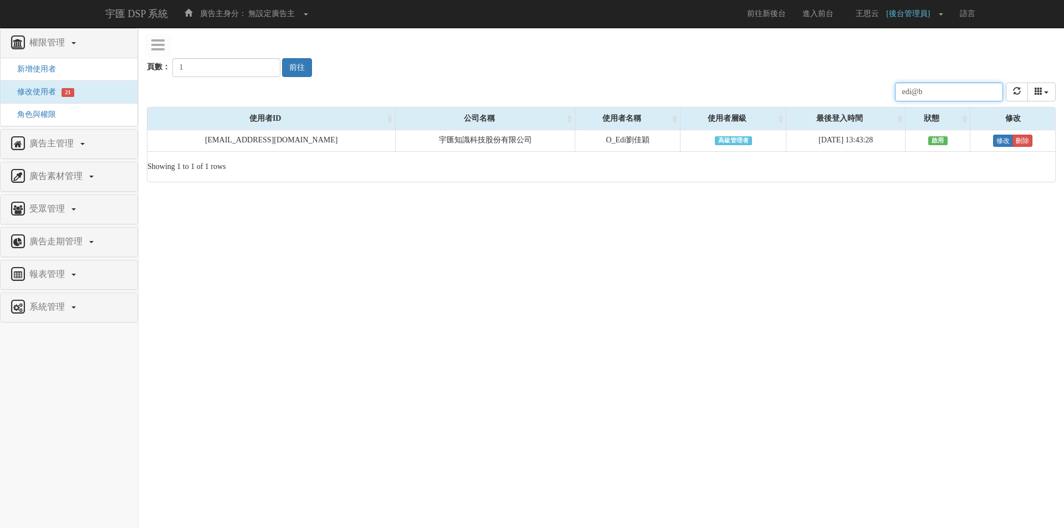
type input "edi@b"
click at [936, 17] on link "王思云 [後台管理員]" at bounding box center [896, 14] width 110 height 28
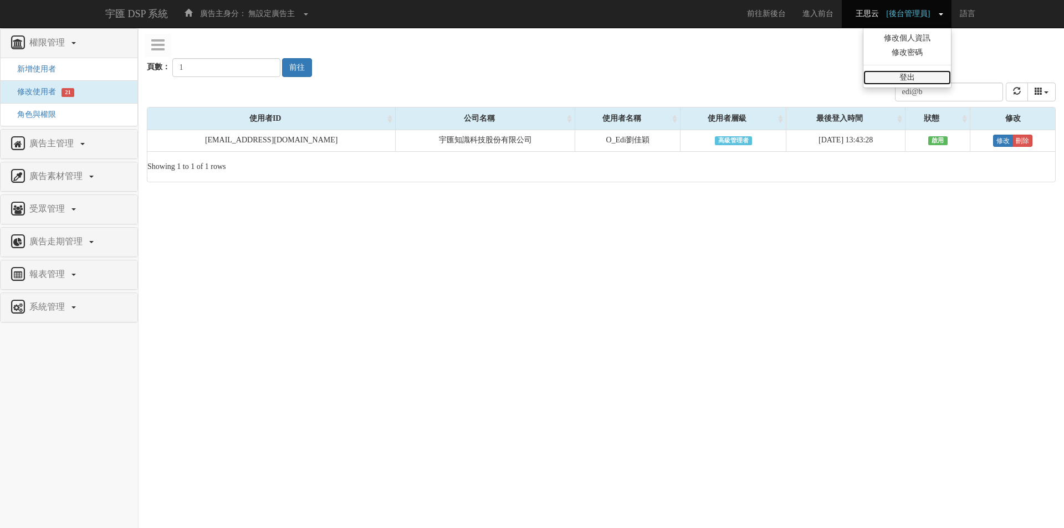
click at [897, 74] on link "登出" at bounding box center [907, 77] width 88 height 14
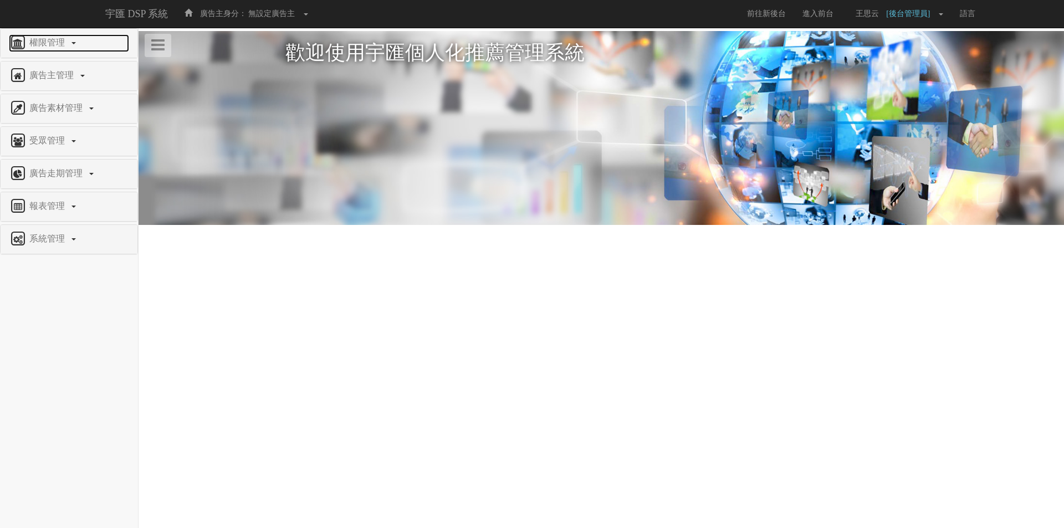
click at [71, 42] on span at bounding box center [73, 43] width 4 height 2
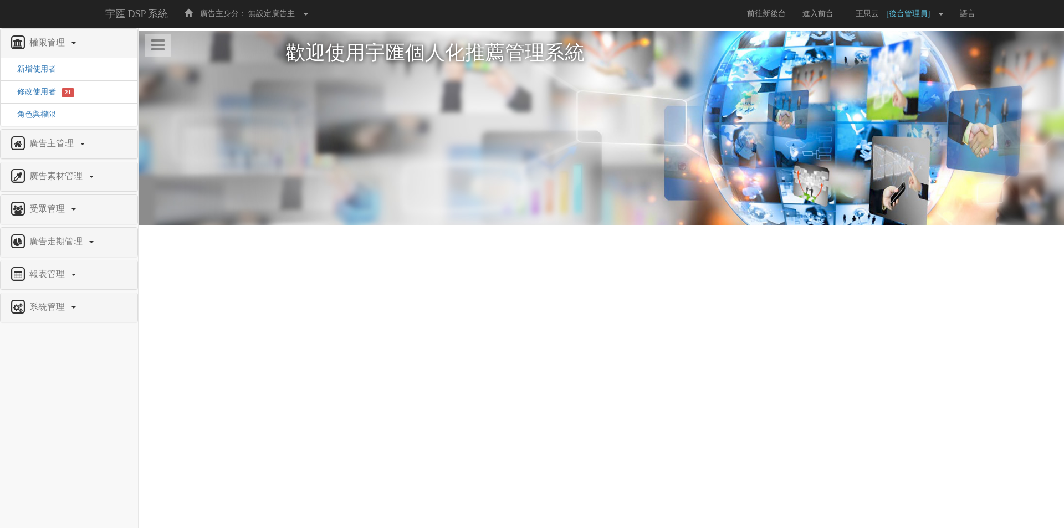
click at [31, 97] on li "修改使用者 21" at bounding box center [69, 91] width 137 height 23
click at [41, 93] on span "修改使用者" at bounding box center [32, 92] width 47 height 8
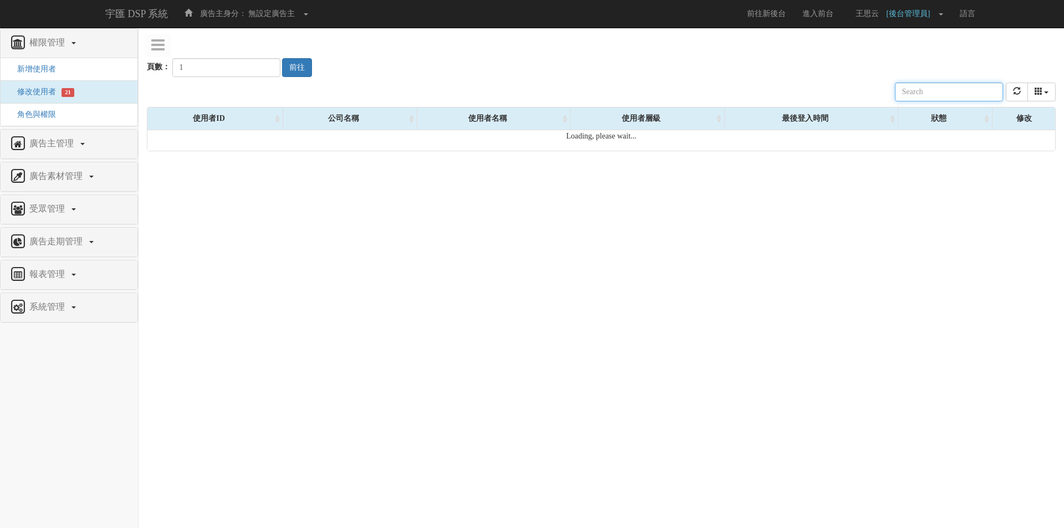
click at [933, 88] on input "text" at bounding box center [949, 92] width 108 height 19
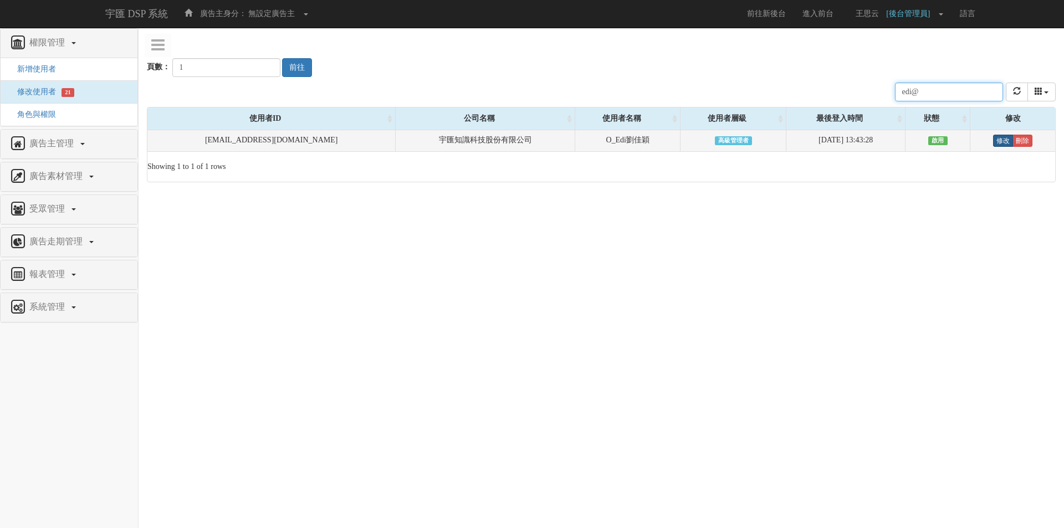
type input "edi@"
click at [997, 140] on link "修改" at bounding box center [1003, 141] width 20 height 12
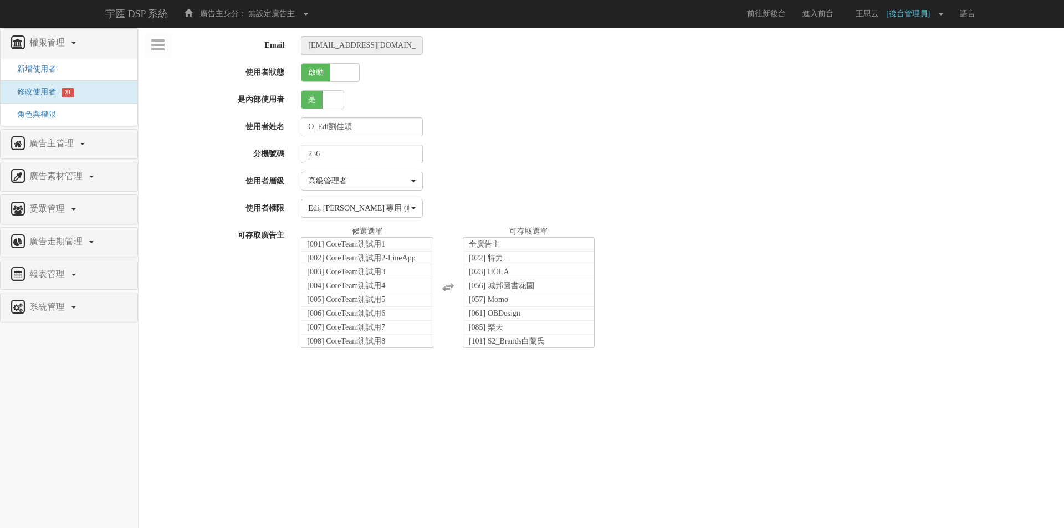
select select "SuperManager"
select select "70"
click at [23, 110] on span "角色與權限" at bounding box center [32, 114] width 47 height 8
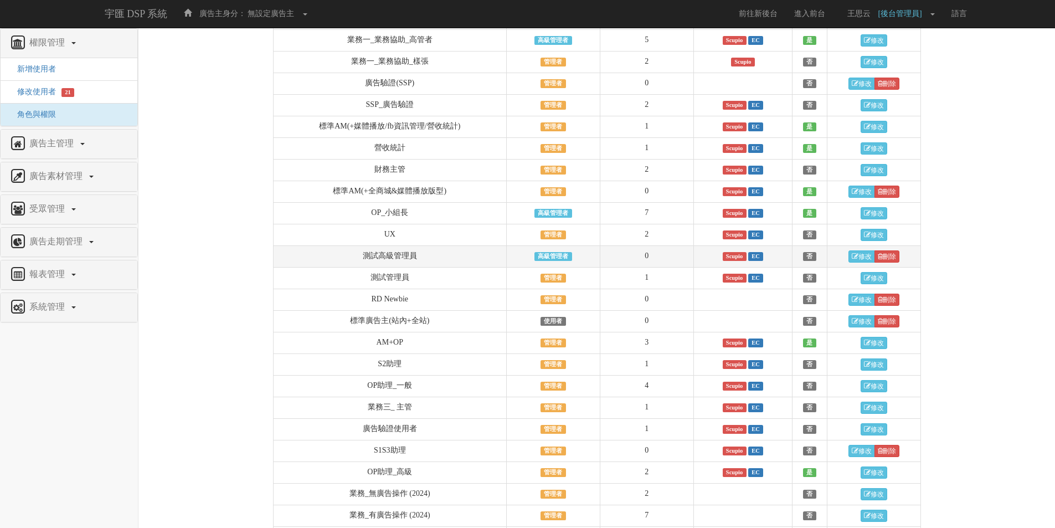
scroll to position [660, 0]
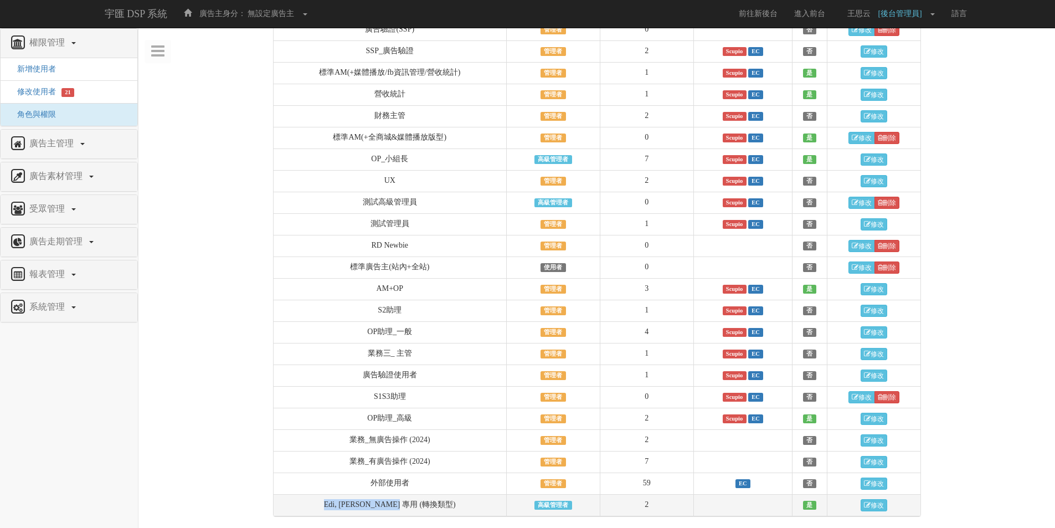
drag, startPoint x: 346, startPoint y: 507, endPoint x: 450, endPoint y: 500, distance: 104.4
click at [450, 500] on td "Edi, [PERSON_NAME] 專用 (轉換類型)" at bounding box center [390, 505] width 233 height 22
copy td "Edi, [PERSON_NAME] 專用 (轉換類型)"
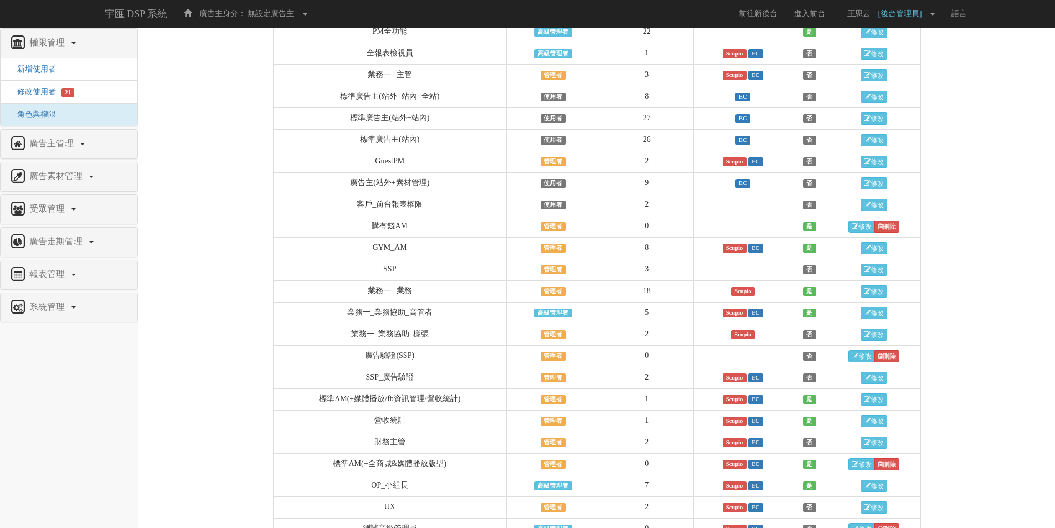
scroll to position [0, 0]
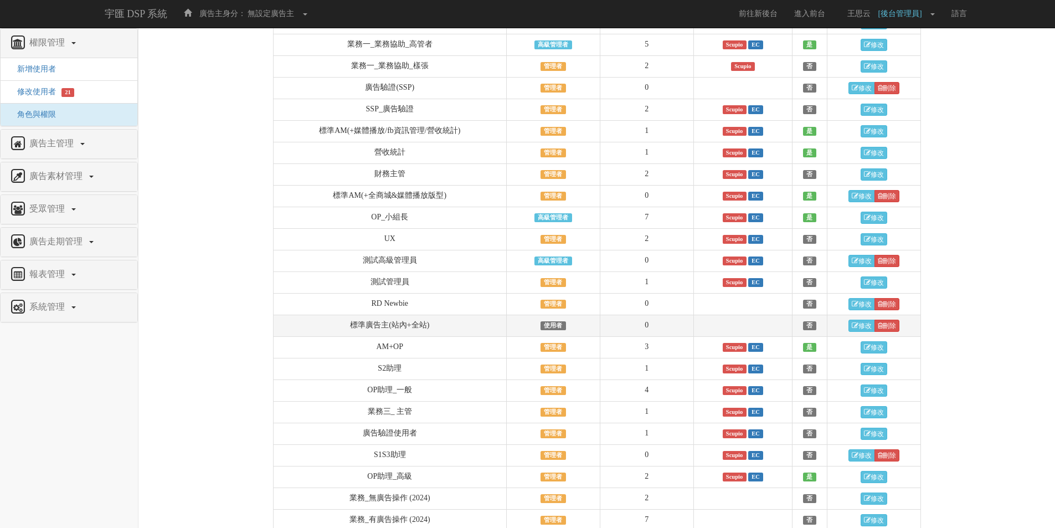
scroll to position [660, 0]
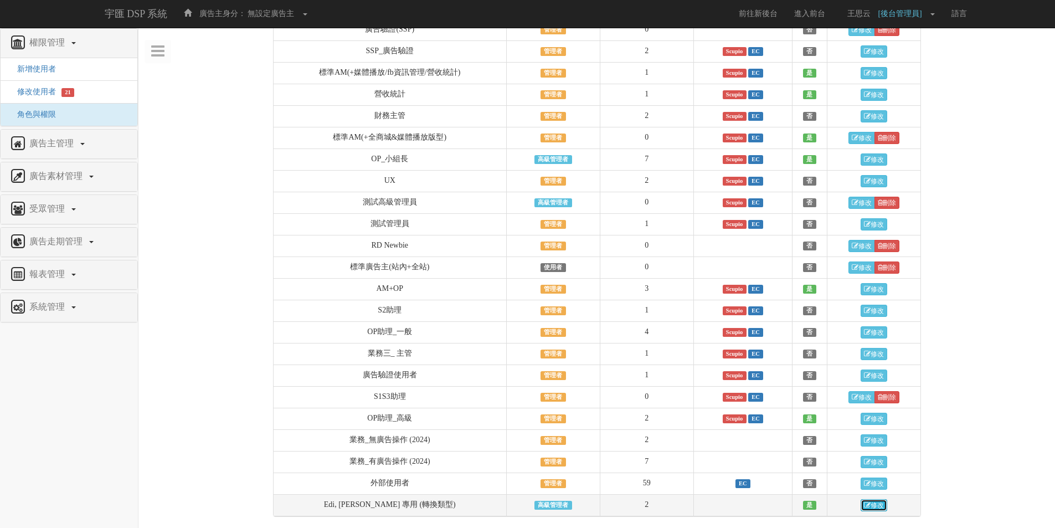
click at [882, 506] on link "修改" at bounding box center [874, 505] width 27 height 12
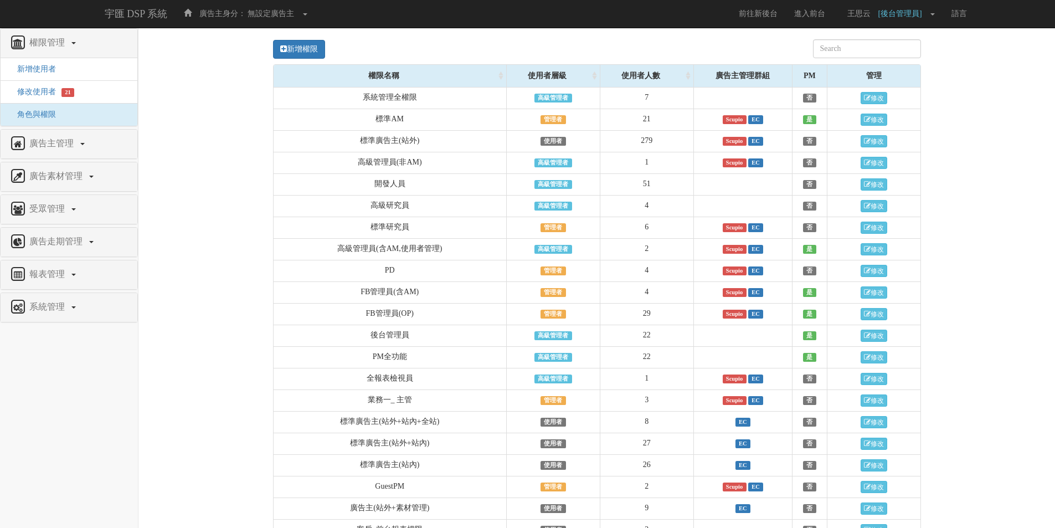
scroll to position [0, 0]
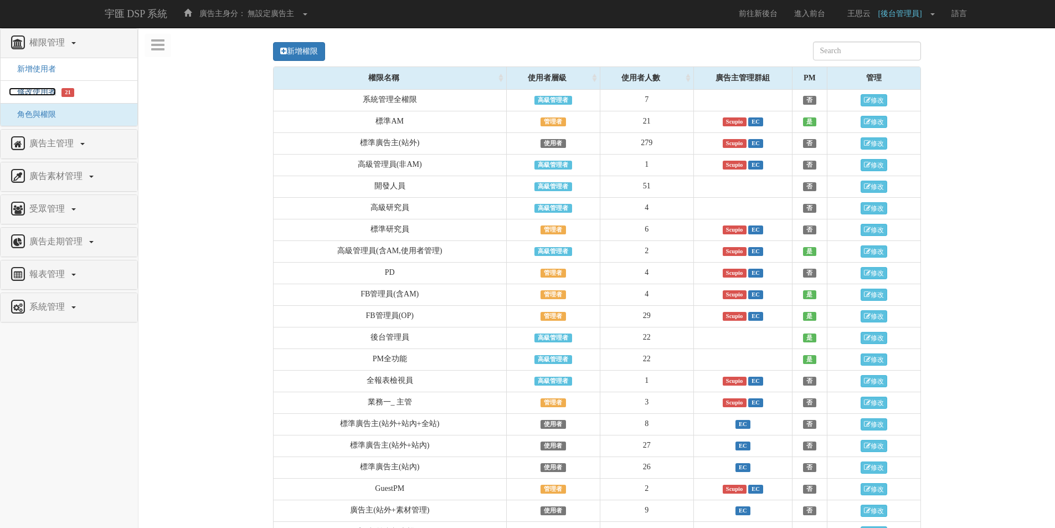
click at [39, 91] on span "修改使用者" at bounding box center [32, 92] width 47 height 8
click at [40, 95] on span "修改使用者" at bounding box center [32, 92] width 47 height 8
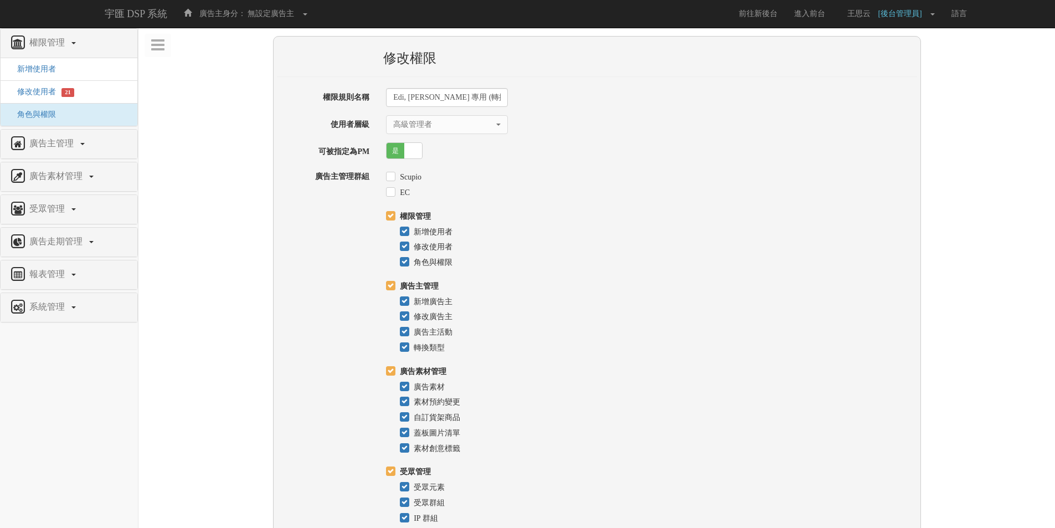
select select "SuperManager"
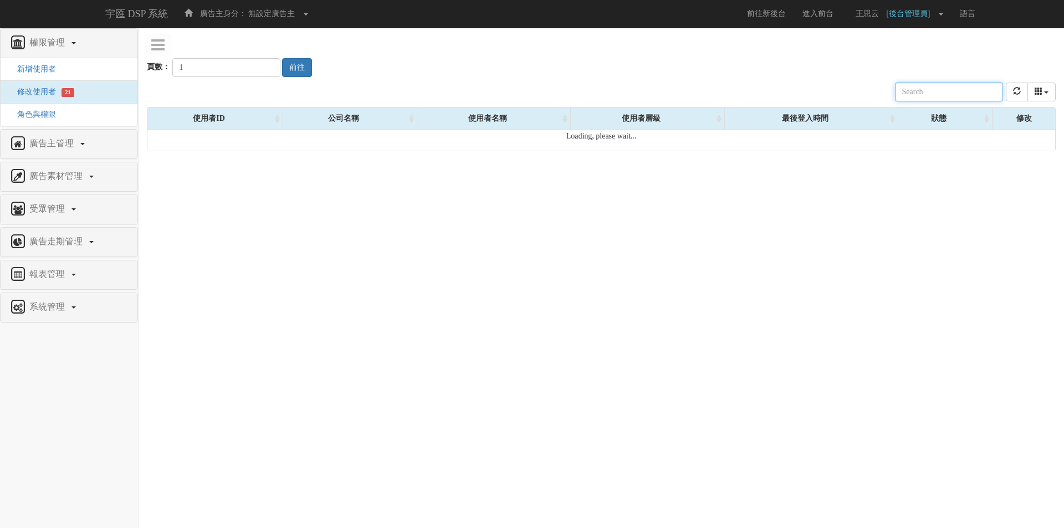
click at [977, 94] on input "text" at bounding box center [949, 92] width 108 height 19
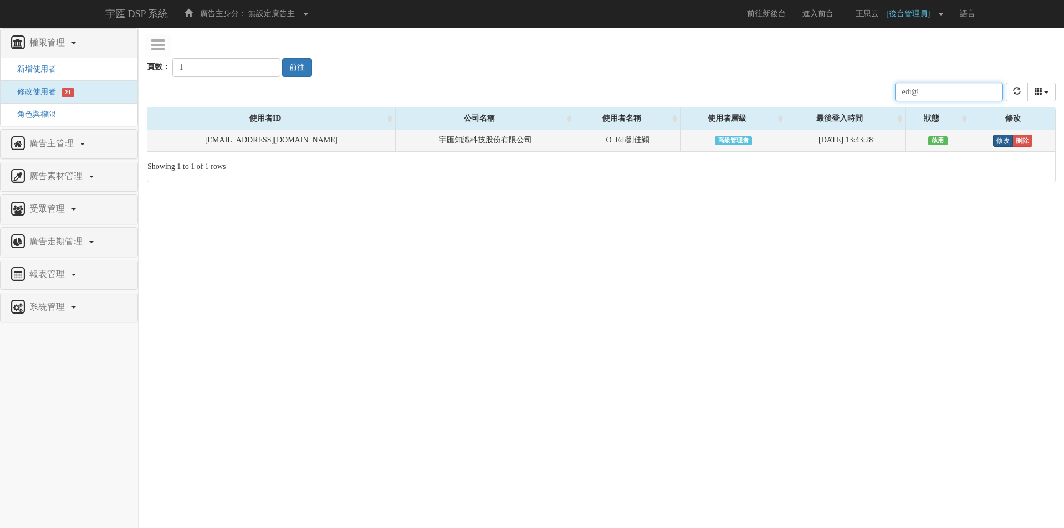
type input "edi@"
click at [994, 144] on link "修改" at bounding box center [1003, 141] width 20 height 12
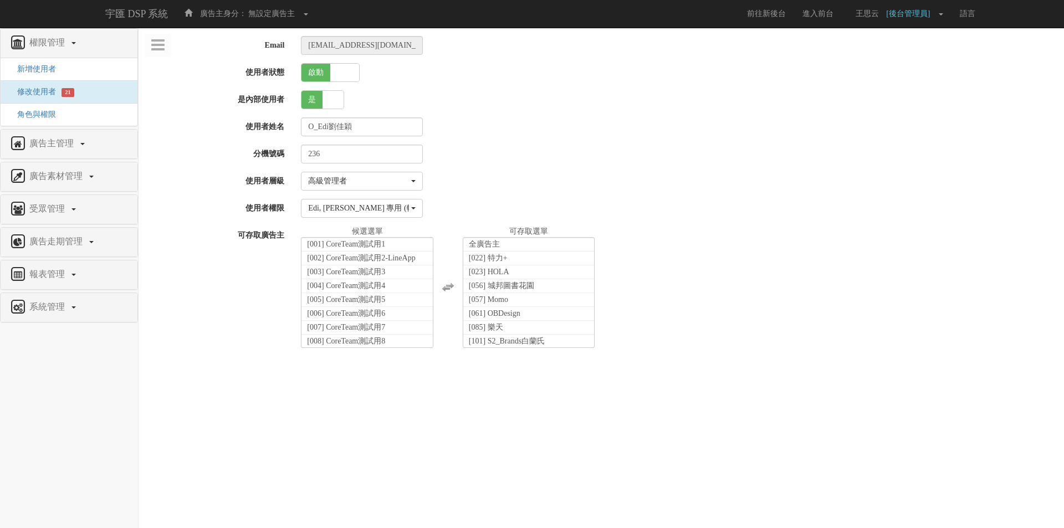
select select "SuperManager"
select select "70"
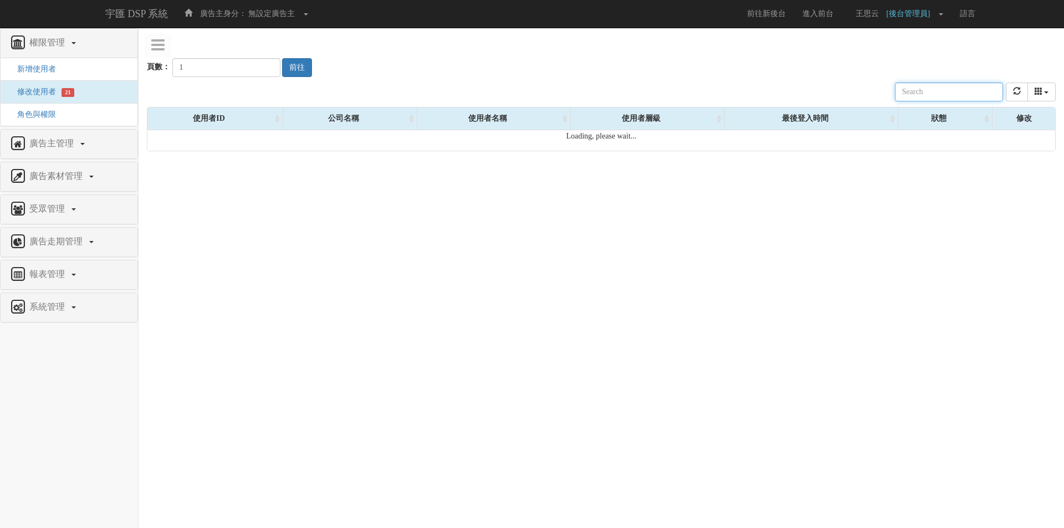
click at [957, 94] on input "text" at bounding box center [949, 92] width 108 height 19
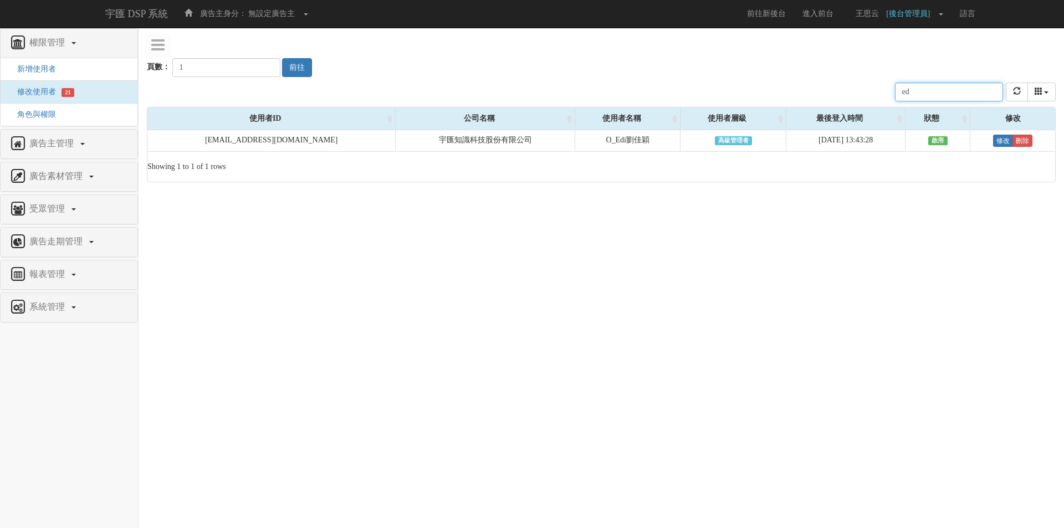
type input "e"
click at [957, 94] on input "[PERSON_NAME]" at bounding box center [949, 92] width 108 height 19
type input "[PERSON_NAME]"
click at [742, 85] on div "公司名稱 使用者名稱 聯絡電話 角色 使用者層級 廣告主 註冊時間 最後登入時間 近一個月登入次數 狀態 劉佳穎" at bounding box center [601, 92] width 908 height 30
type input "2"
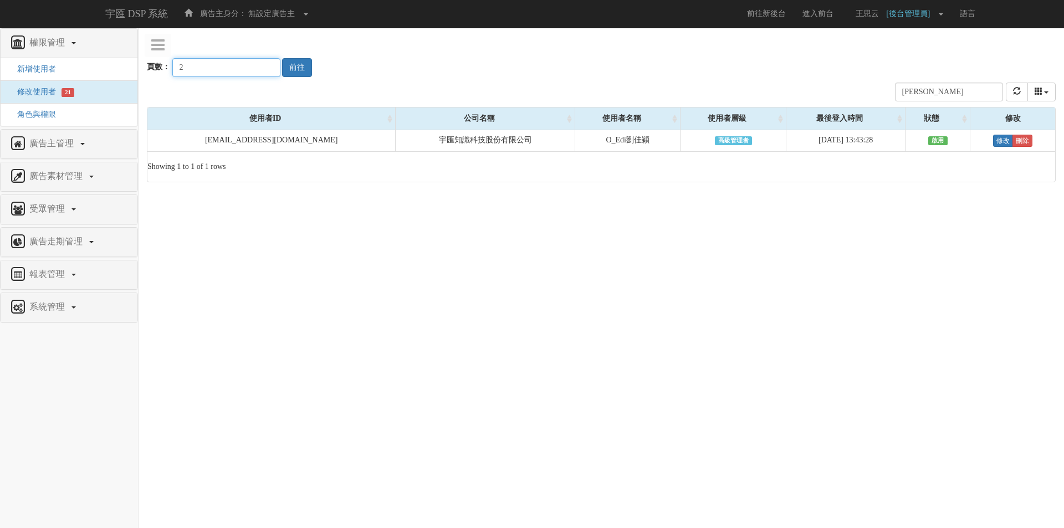
click at [261, 66] on input "2" at bounding box center [226, 67] width 108 height 19
click at [302, 71] on button "前往" at bounding box center [297, 67] width 30 height 19
click at [963, 91] on input "[PERSON_NAME]" at bounding box center [949, 92] width 108 height 19
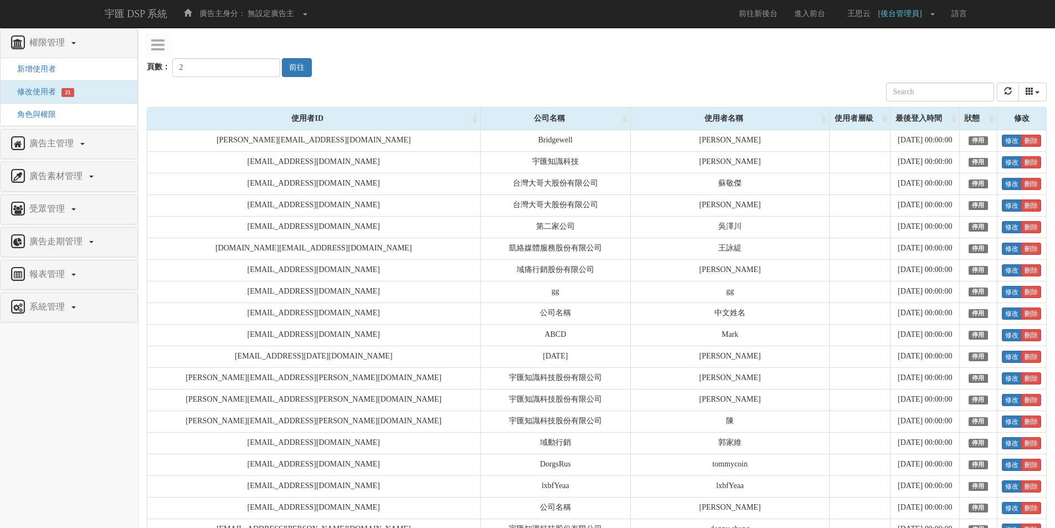
click at [469, 71] on div "頁數： 2 前往" at bounding box center [597, 56] width 900 height 41
click at [282, 66] on button "前往" at bounding box center [297, 67] width 30 height 19
click at [518, 60] on div "頁數： 2 前往" at bounding box center [597, 56] width 900 height 41
click at [980, 95] on input "text" at bounding box center [940, 92] width 108 height 19
paste input "[PERSON_NAME]"
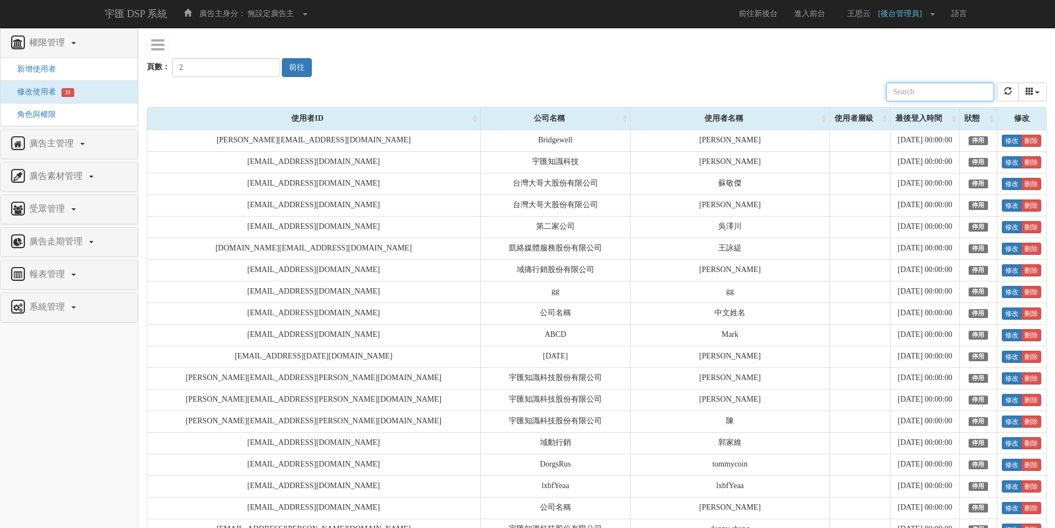
type input "[PERSON_NAME]"
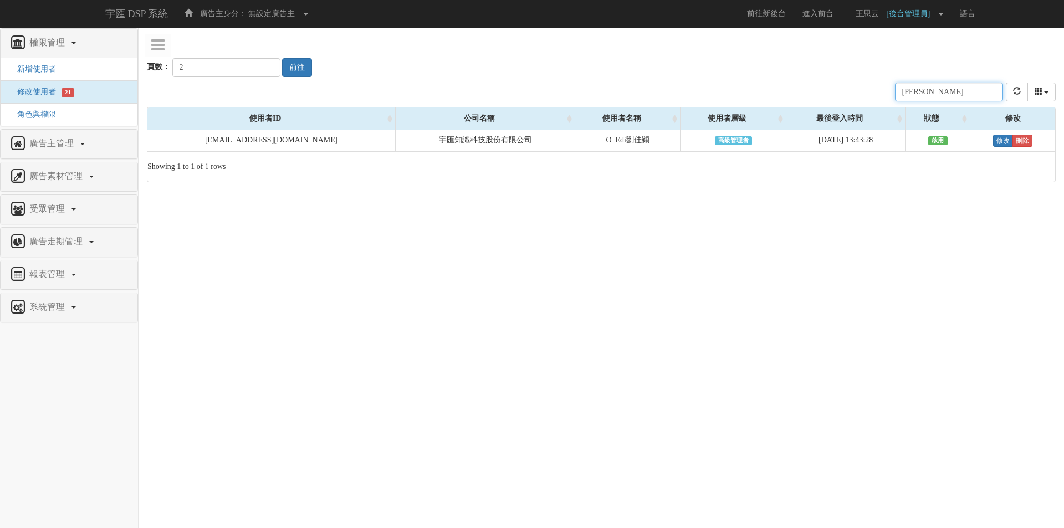
drag, startPoint x: 968, startPoint y: 96, endPoint x: 859, endPoint y: 100, distance: 109.2
click at [859, 100] on div "公司名稱 使用者名稱 聯絡電話 角色 使用者層級 廣告主 註冊時間 最後登入時間 近一個月登入次數 狀態 劉佳穎" at bounding box center [601, 92] width 908 height 30
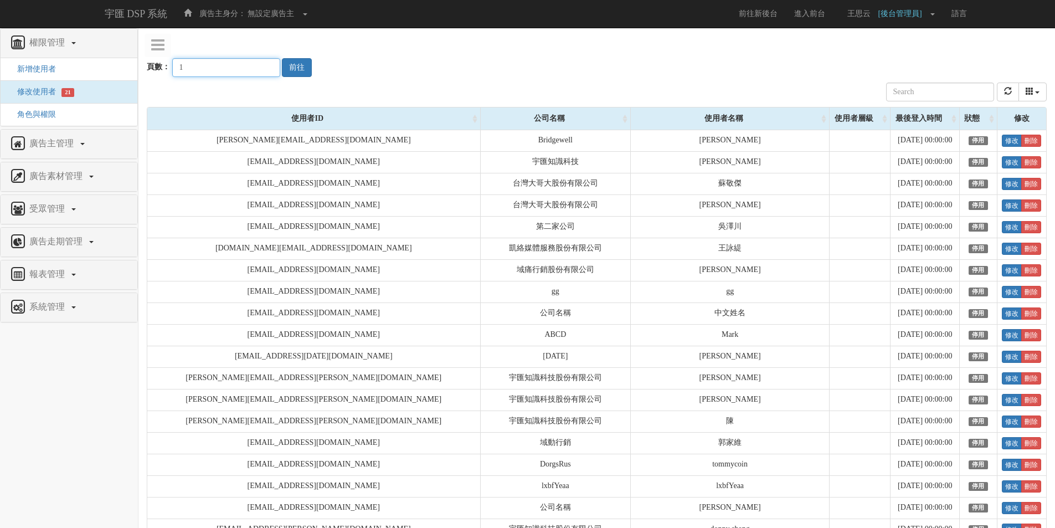
type input "1"
click at [256, 71] on input "1" at bounding box center [226, 67] width 108 height 19
click at [286, 66] on button "前往" at bounding box center [297, 67] width 30 height 19
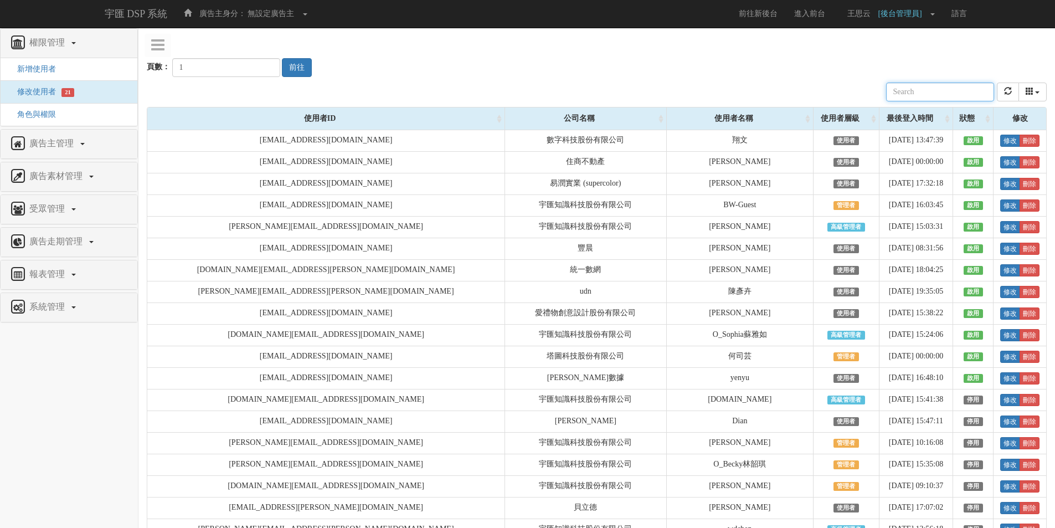
click at [948, 89] on input "text" at bounding box center [940, 92] width 108 height 19
paste input "[PERSON_NAME]"
type input "[PERSON_NAME]"
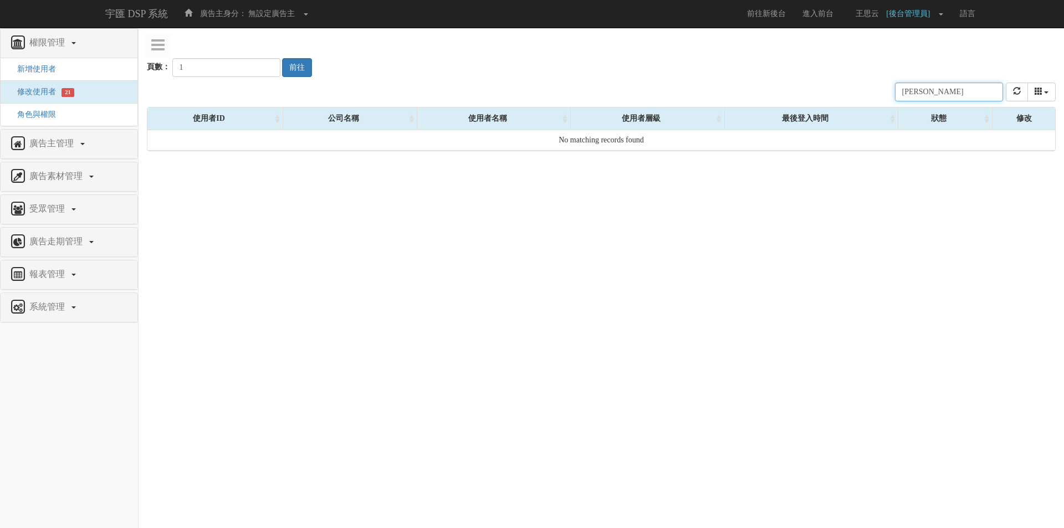
drag, startPoint x: 936, startPoint y: 95, endPoint x: 897, endPoint y: 95, distance: 38.8
click at [897, 95] on div "公司名稱 使用者名稱 聯絡電話 角色 使用者層級 廣告主 註冊時間 最後登入時間 近一個月登入次數 狀態 劉佳穎" at bounding box center [601, 92] width 908 height 30
click at [897, 61] on div "頁數： 1 前往" at bounding box center [601, 56] width 908 height 41
